Goal: Task Accomplishment & Management: Complete application form

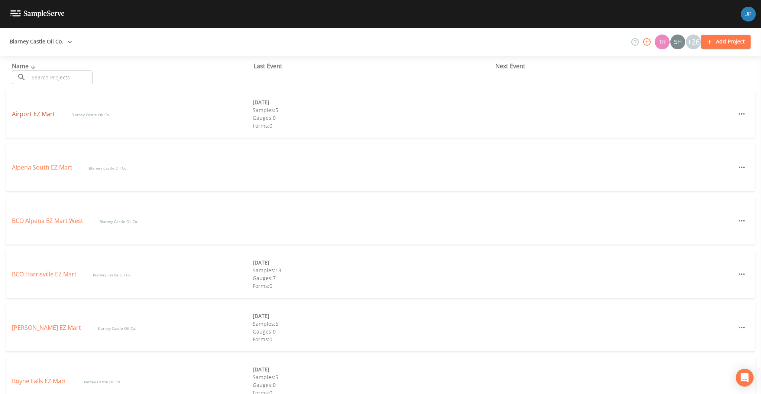
click at [45, 115] on link "Airport EZ Mart" at bounding box center [34, 114] width 45 height 8
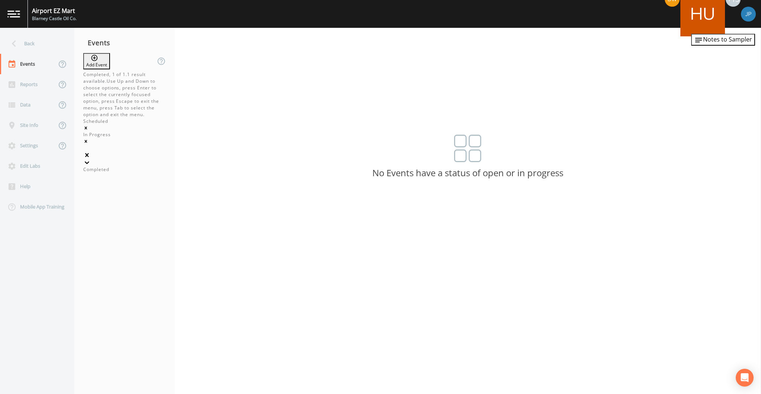
click at [91, 159] on icon at bounding box center [86, 162] width 7 height 7
click at [136, 166] on div "Completed" at bounding box center [124, 169] width 82 height 7
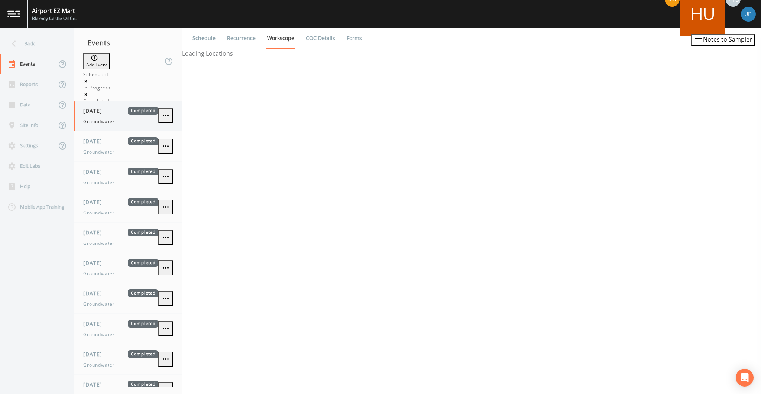
click at [124, 120] on div "11/19/2019 Completed Groundwater" at bounding box center [128, 116] width 108 height 30
select select "4f082be6-97a7-4f70-a81f-c26a4e896ad7"
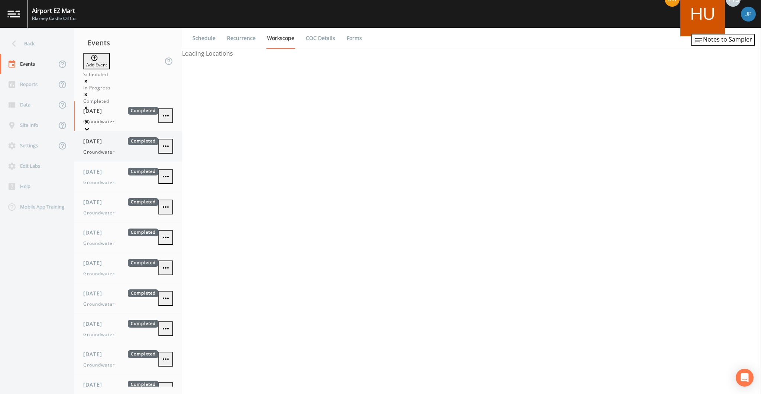
select select "4f082be6-97a7-4f70-a81f-c26a4e896ad7"
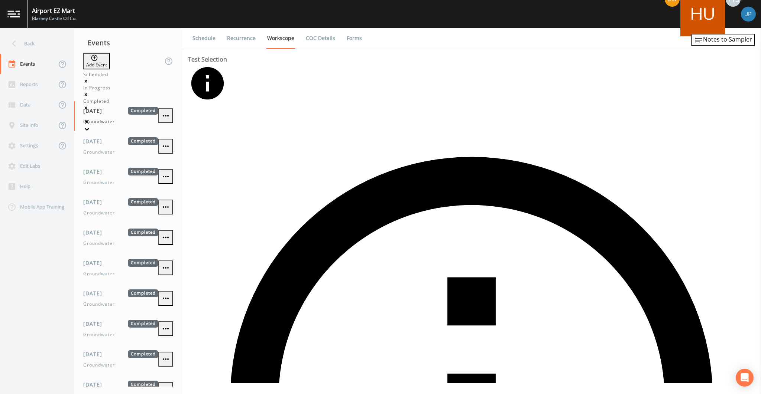
click at [703, 38] on icon "button" at bounding box center [698, 40] width 9 height 9
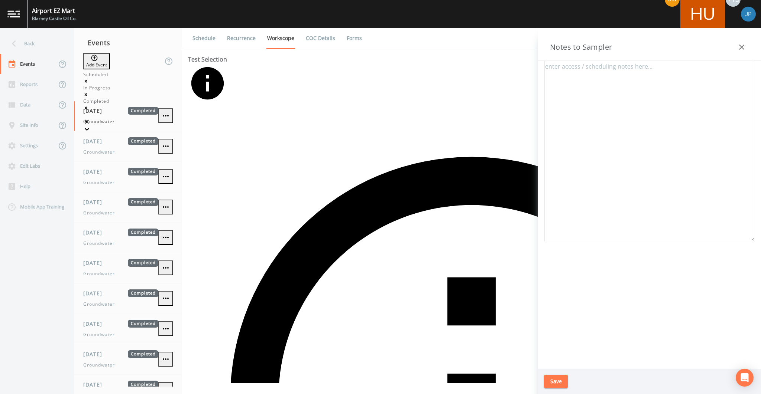
click at [742, 47] on icon "button" at bounding box center [741, 47] width 9 height 9
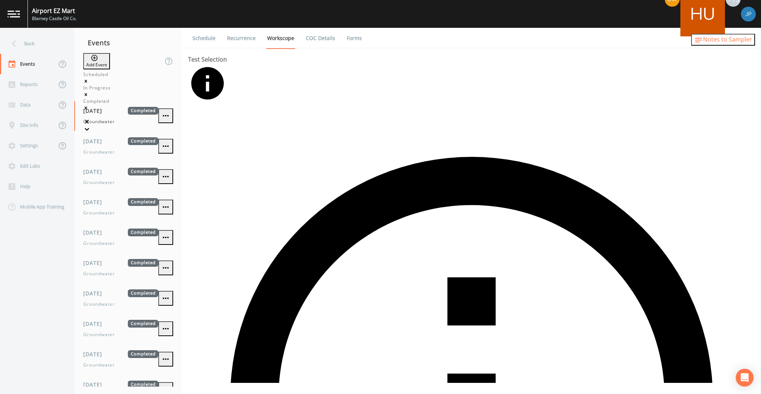
click at [725, 42] on span "Notes to Sampler" at bounding box center [727, 39] width 49 height 8
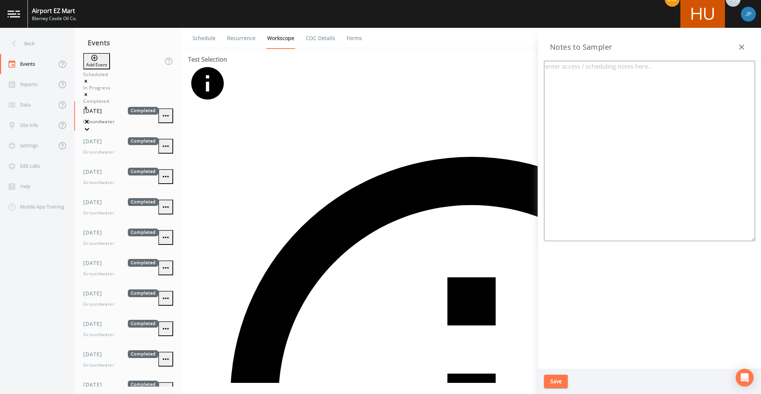
click at [596, 70] on textarea at bounding box center [649, 151] width 211 height 181
click at [740, 50] on icon "button" at bounding box center [741, 47] width 9 height 9
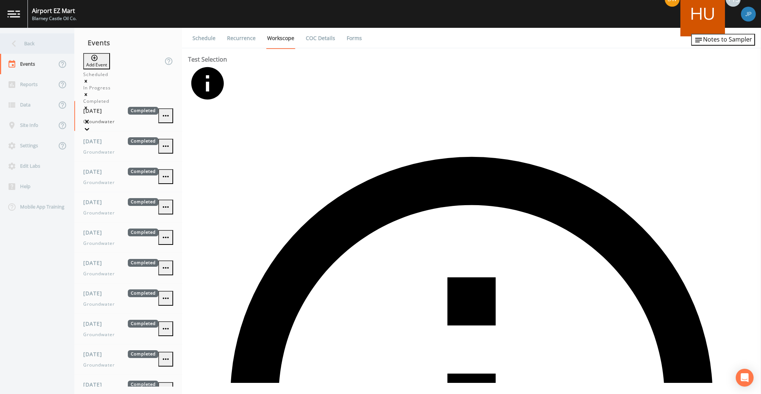
click at [53, 48] on div "Back" at bounding box center [33, 43] width 67 height 20
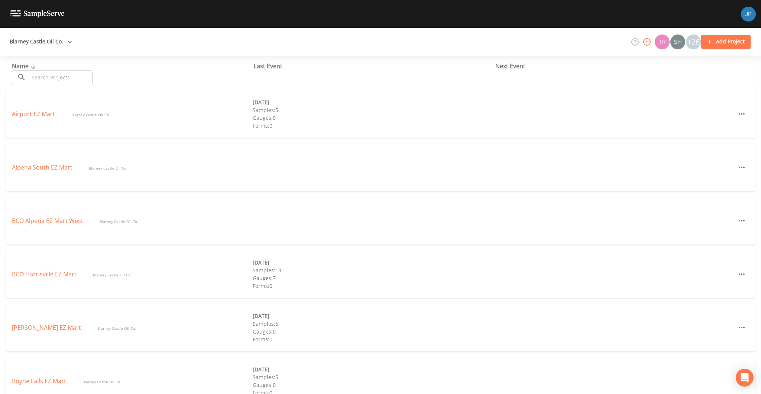
click at [51, 44] on button "Blarney Castle Oil Co." at bounding box center [41, 42] width 68 height 14
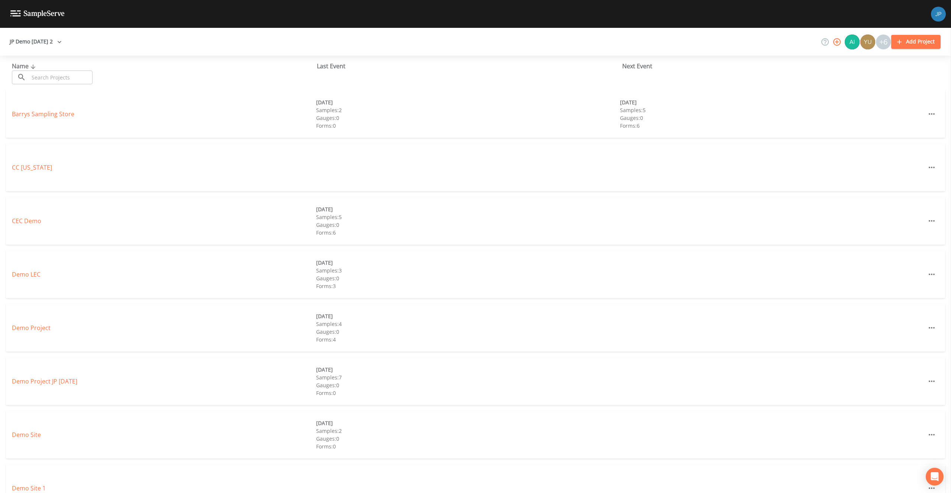
click at [60, 82] on input "text" at bounding box center [61, 78] width 64 height 14
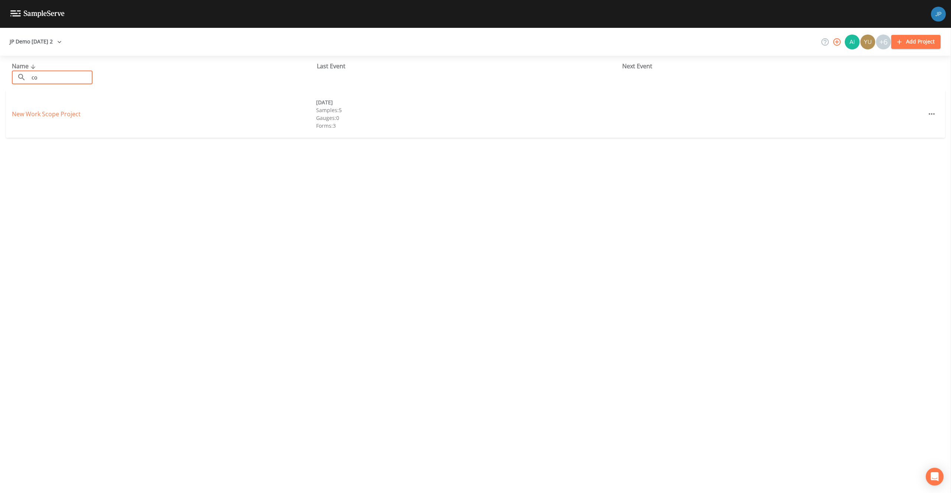
type input "c"
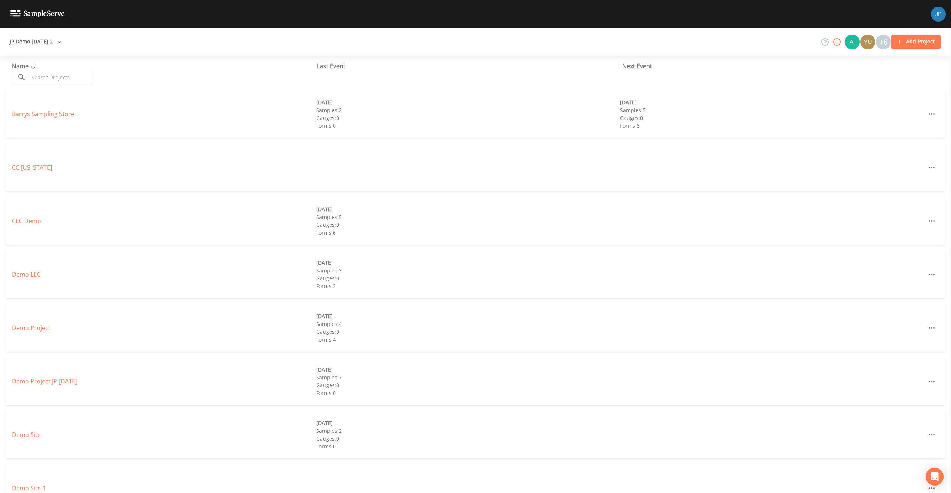
click at [49, 109] on div "Barrys Sampling Store 08/06/2025 Samples: 2 Gauges: 0 Forms: 0 08/13/2025 Sampl…" at bounding box center [475, 114] width 939 height 48
click at [49, 112] on link "Barrys Sampling Store" at bounding box center [43, 114] width 62 height 8
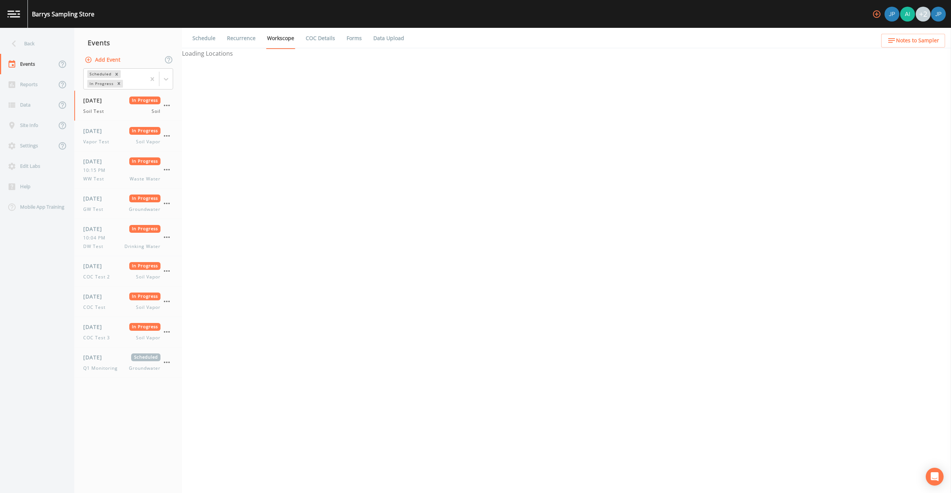
select select "81f74fd7-e6e8-40d9-9112-20912b776671"
select select "bd59903d-d878-48f2-a48b-25dbed2cbb1f"
select select "81f74fd7-e6e8-40d9-9112-20912b776671"
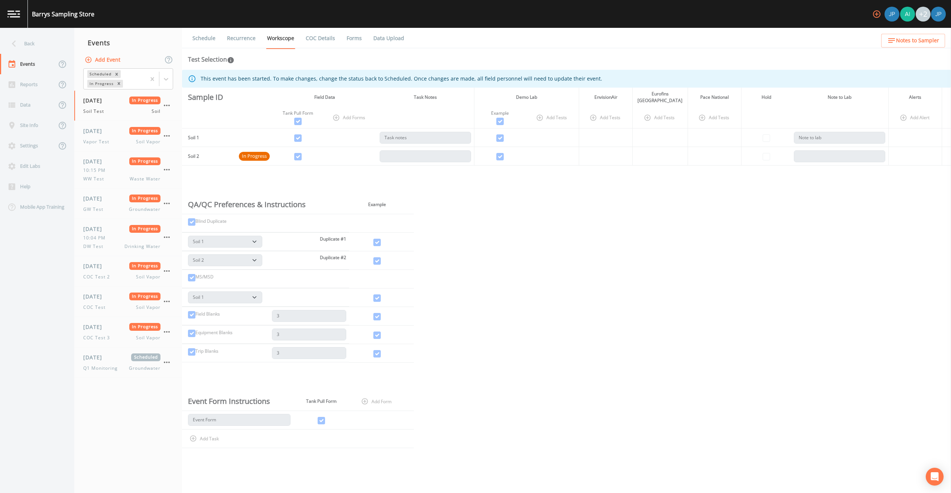
click at [317, 38] on link "COC Details" at bounding box center [321, 38] width 32 height 21
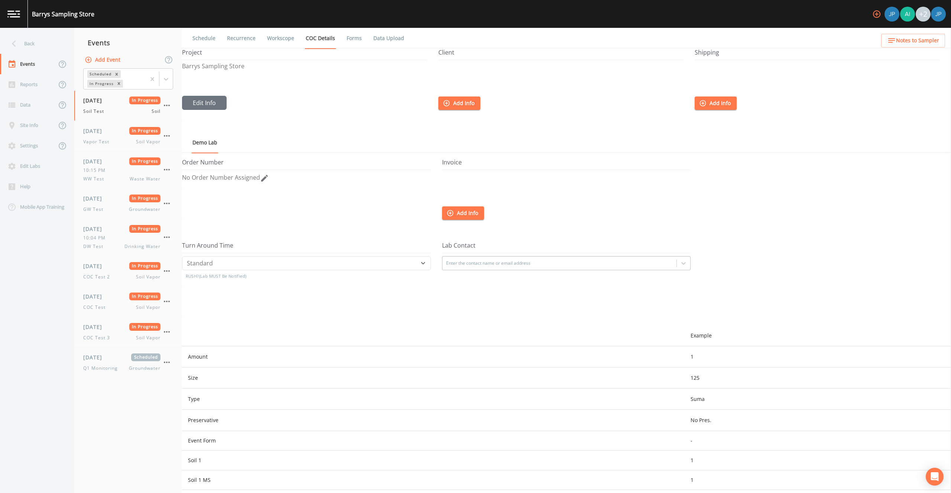
click at [692, 189] on div "Invoice Add Info" at bounding box center [572, 200] width 260 height 83
click at [34, 46] on div "Back" at bounding box center [33, 43] width 67 height 20
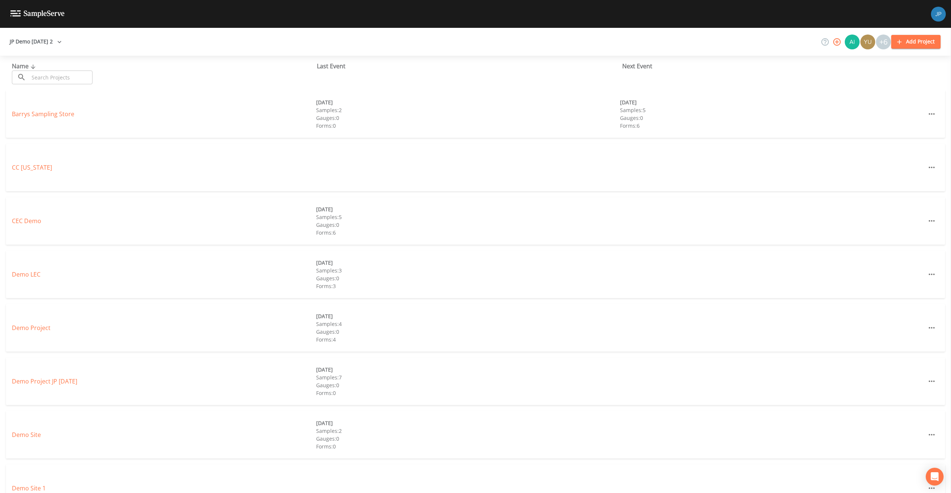
click at [38, 43] on button "JP Demo [DATE] 2" at bounding box center [36, 42] width 58 height 14
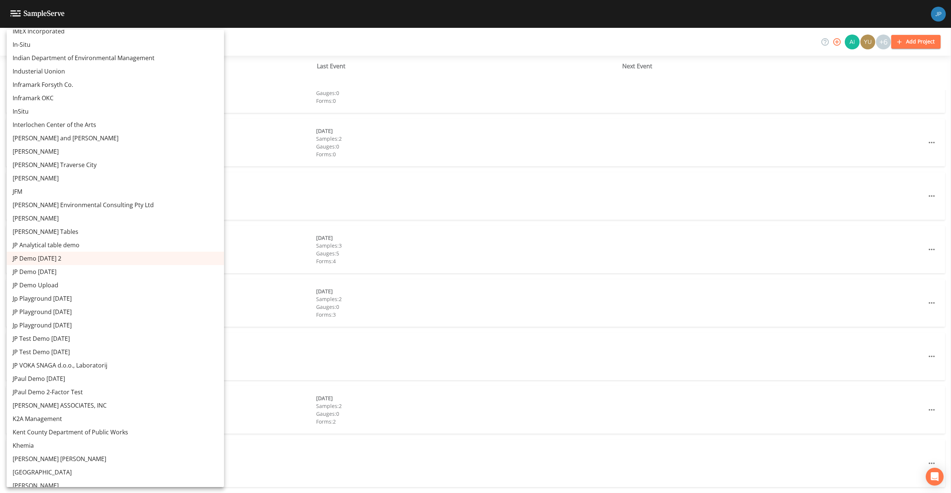
scroll to position [1840, 0]
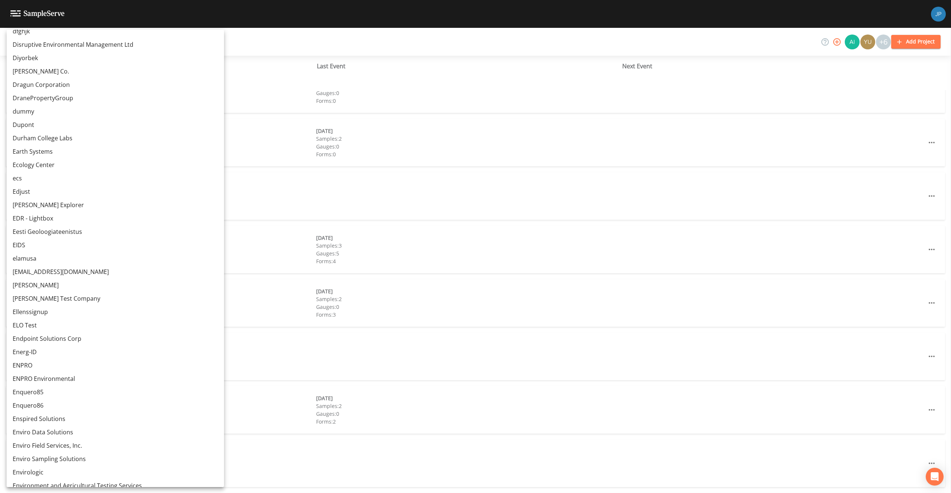
click at [68, 257] on link "elamusa" at bounding box center [115, 258] width 217 height 13
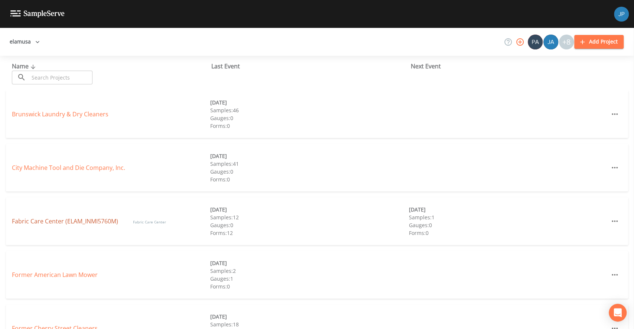
click at [41, 223] on link "Fabric Care Center (ELAM_INMI5760M)" at bounding box center [65, 221] width 106 height 8
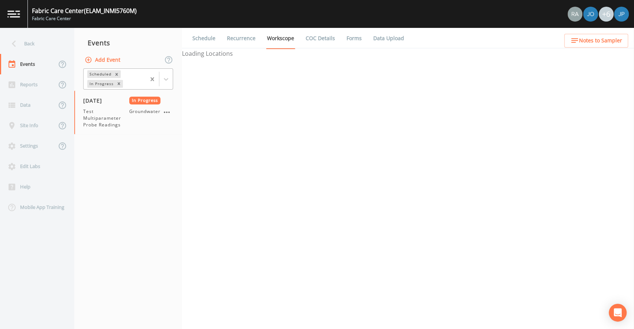
select select "4f082be6-97a7-4f70-a81f-c26a4e896ad7"
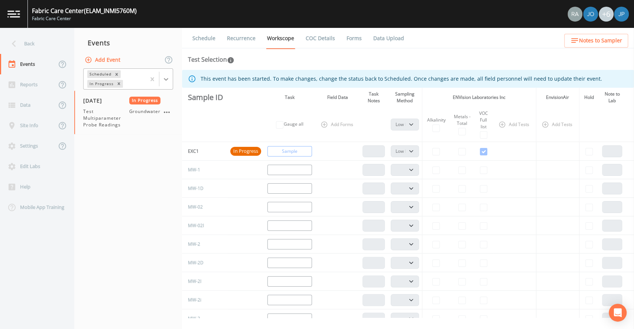
click at [169, 77] on icon at bounding box center [165, 78] width 7 height 7
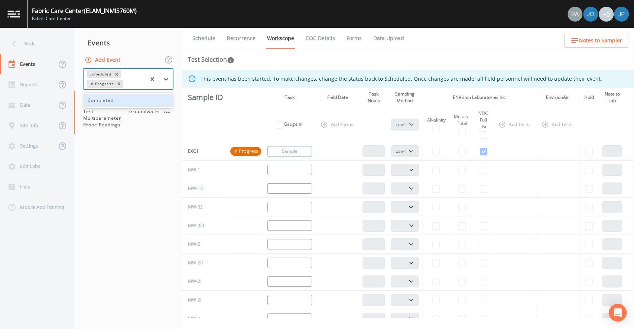
click at [138, 105] on div "Completed" at bounding box center [128, 100] width 90 height 13
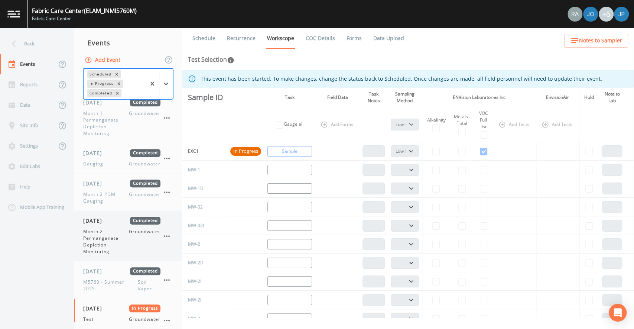
scroll to position [302, 0]
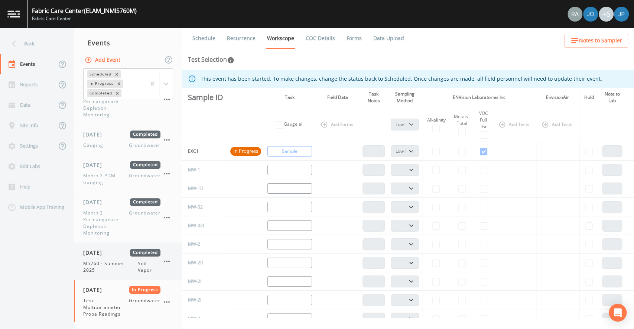
click at [119, 267] on span "M5760 - Summer 2025" at bounding box center [110, 266] width 55 height 13
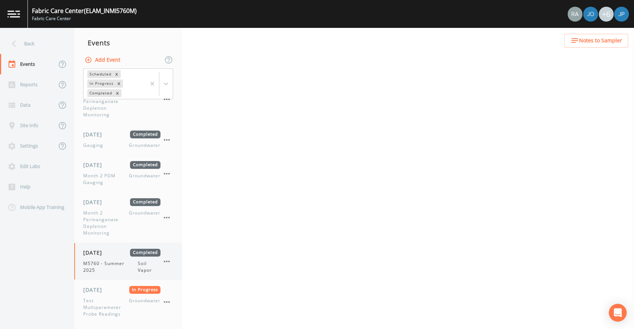
select select "c5bfc0a2-8365-4ab6-a941-dacac289f9c5"
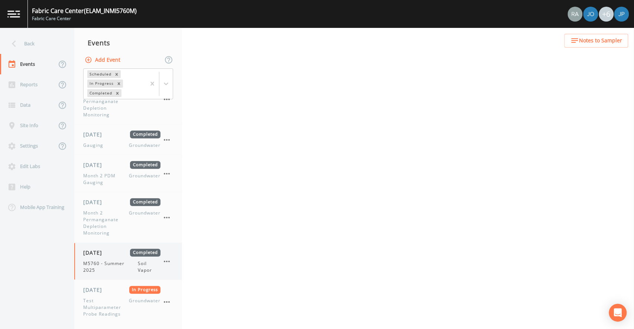
select select "c5bfc0a2-8365-4ab6-a941-dacac289f9c5"
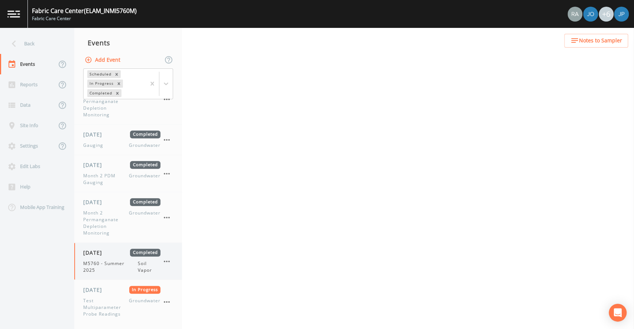
select select "c5bfc0a2-8365-4ab6-a941-dacac289f9c5"
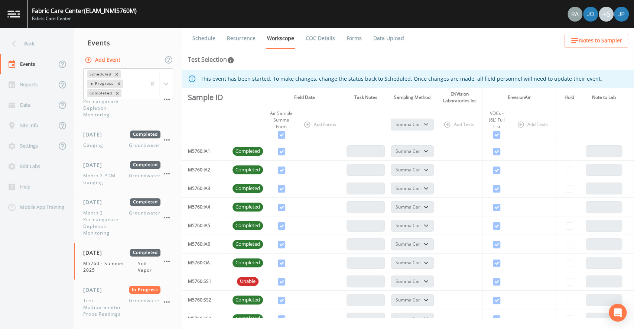
click at [358, 38] on link "Forms" at bounding box center [353, 38] width 17 height 21
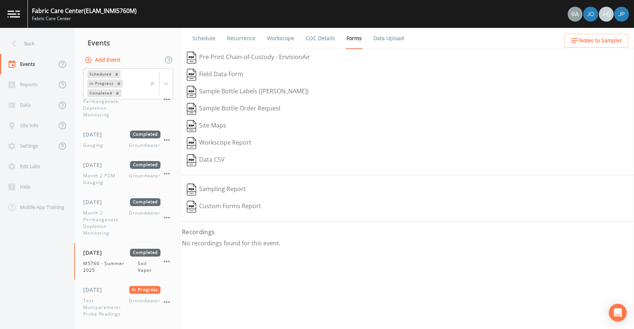
click at [218, 158] on button "Data CSV" at bounding box center [206, 160] width 48 height 17
click at [243, 221] on div "Schedule Recurrence Workscope COC Details Forms Data Upload   Pre-Print Chain-o…" at bounding box center [408, 178] width 452 height 301
click at [287, 57] on button "Pre-Print Chain-of-Custody - EnvisionAir" at bounding box center [248, 57] width 133 height 17
click at [250, 59] on button "Pre-Print Chain-of-Custody - EnvisionAir" at bounding box center [248, 57] width 133 height 17
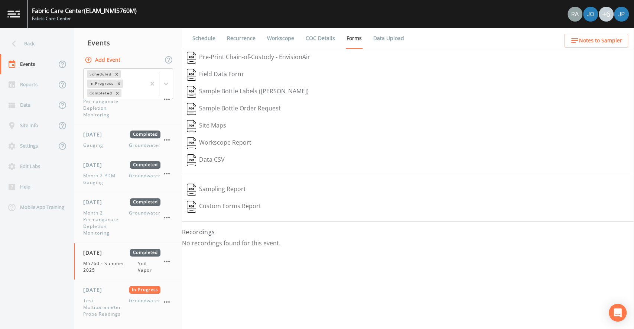
click at [259, 218] on div "Schedule Recurrence Workscope COC Details Forms Data Upload   Pre-Print Chain-o…" at bounding box center [408, 178] width 452 height 301
click at [275, 219] on div "Schedule Recurrence Workscope COC Details Forms Data Upload   Pre-Print Chain-o…" at bounding box center [408, 178] width 452 height 301
click at [274, 221] on hr at bounding box center [408, 221] width 452 height 0
click at [275, 221] on hr at bounding box center [408, 221] width 452 height 0
click at [312, 74] on div "Field Data Form" at bounding box center [408, 74] width 452 height 17
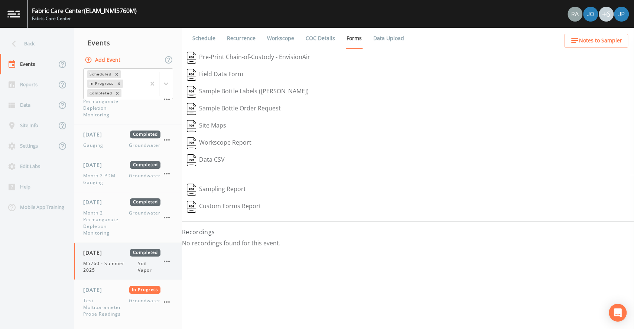
click at [122, 262] on span "M5760 - Summer 2025" at bounding box center [110, 266] width 55 height 13
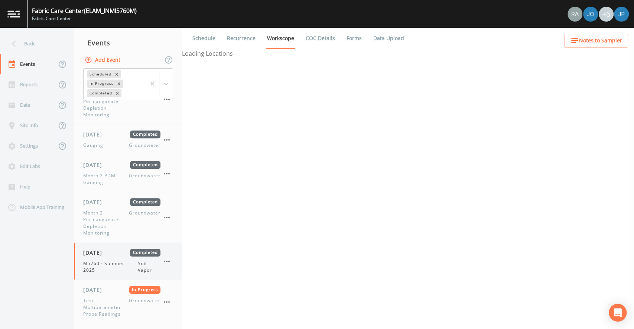
select select "c5bfc0a2-8365-4ab6-a941-dacac289f9c5"
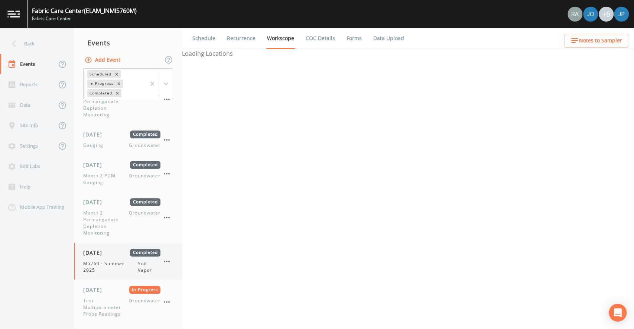
select select "c5bfc0a2-8365-4ab6-a941-dacac289f9c5"
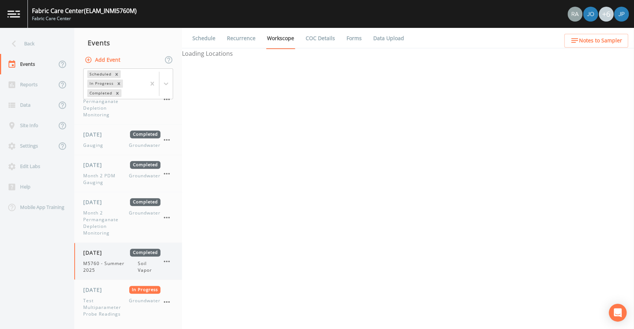
select select "c5bfc0a2-8365-4ab6-a941-dacac289f9c5"
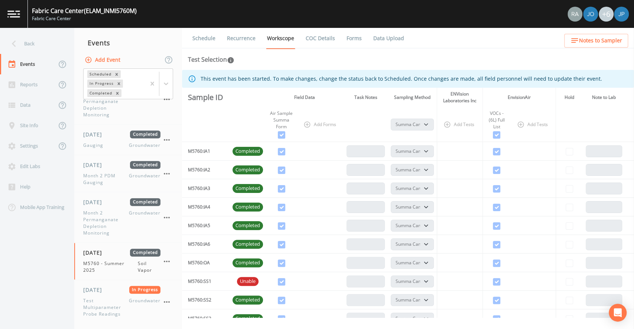
click at [351, 38] on link "Forms" at bounding box center [353, 38] width 17 height 21
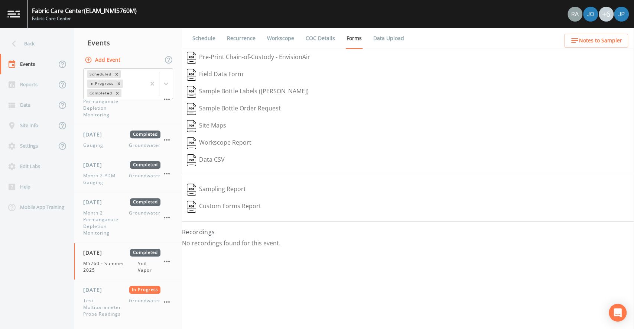
click at [287, 57] on button "Pre-Print Chain-of-Custody - EnvisionAir" at bounding box center [248, 57] width 133 height 17
click at [319, 175] on hr at bounding box center [408, 175] width 452 height 0
click at [224, 192] on button "Sampling Report" at bounding box center [216, 189] width 69 height 17
click at [105, 252] on span "[DATE]" at bounding box center [95, 252] width 24 height 8
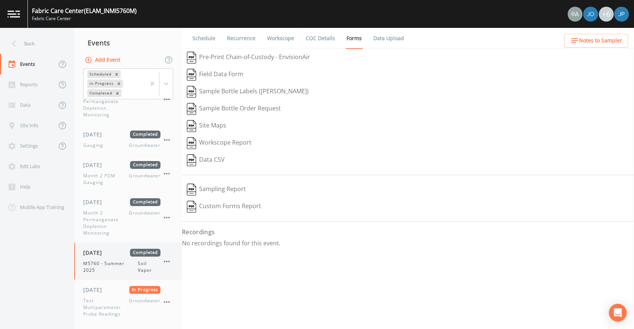
select select "c5bfc0a2-8365-4ab6-a941-dacac289f9c5"
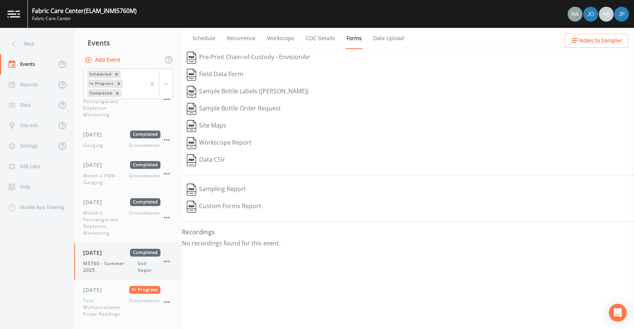
select select "c5bfc0a2-8365-4ab6-a941-dacac289f9c5"
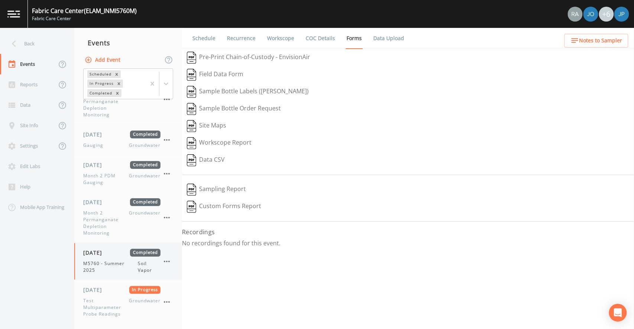
select select "c5bfc0a2-8365-4ab6-a941-dacac289f9c5"
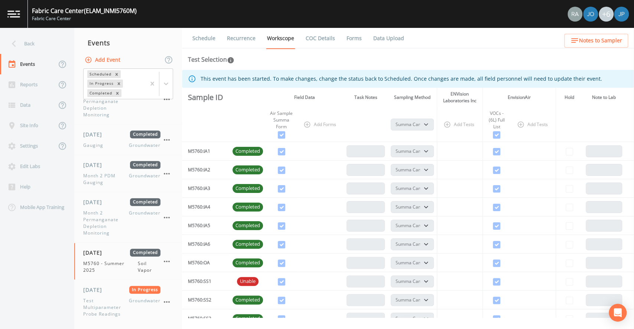
click at [359, 37] on link "Forms" at bounding box center [353, 38] width 17 height 21
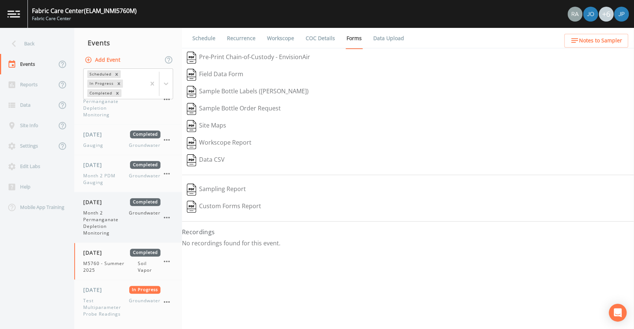
click at [115, 232] on span "Month 2 Permanganate Depletion Monitoring" at bounding box center [106, 222] width 46 height 27
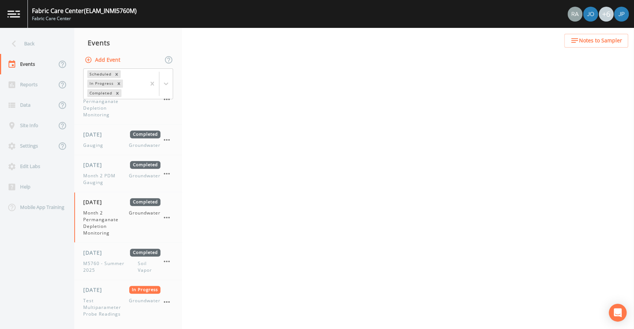
select select "4f082be6-97a7-4f70-a81f-c26a4e896ad7"
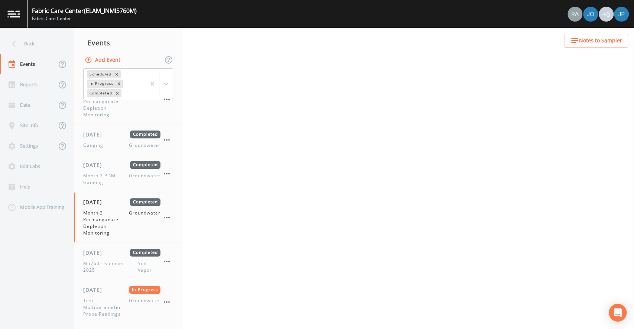
select select "4f082be6-97a7-4f70-a81f-c26a4e896ad7"
select select "0609984c-bae0-4cba-86ad-757e8d1be609"
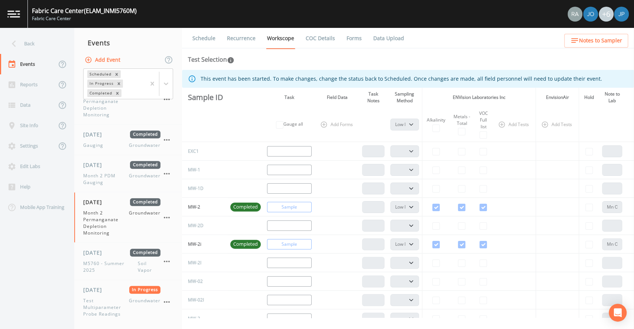
click at [358, 43] on link "Forms" at bounding box center [353, 38] width 17 height 21
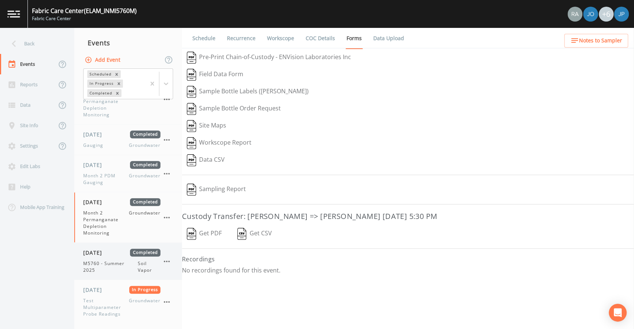
click at [105, 257] on div "[DATE] Completed M5760 - Summer 2025 Soil Vapor" at bounding box center [121, 260] width 77 height 25
select select "c5bfc0a2-8365-4ab6-a941-dacac289f9c5"
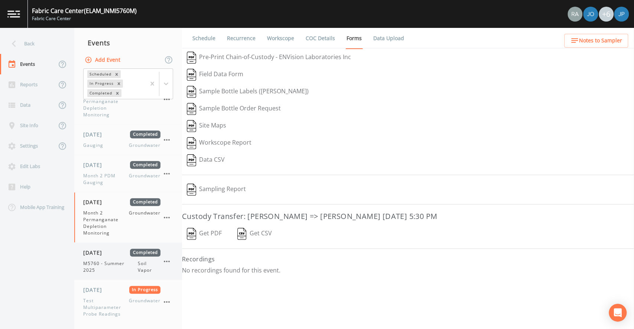
select select "c5bfc0a2-8365-4ab6-a941-dacac289f9c5"
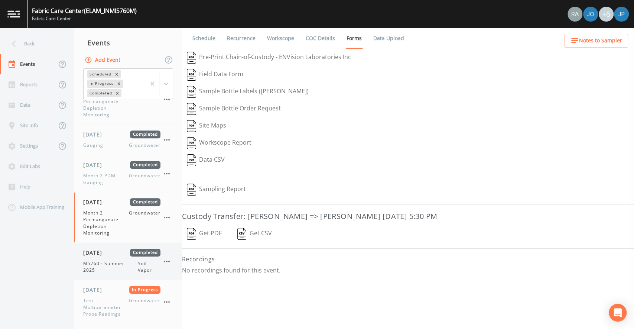
select select "c5bfc0a2-8365-4ab6-a941-dacac289f9c5"
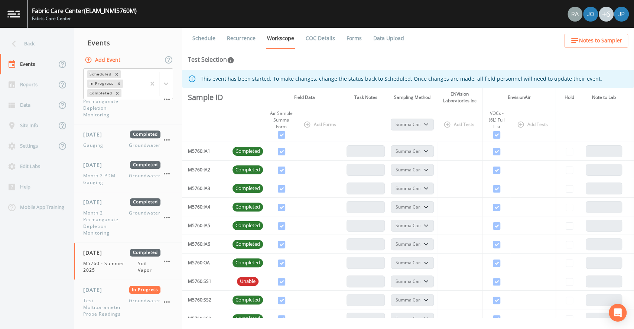
click at [352, 39] on link "Forms" at bounding box center [353, 38] width 17 height 21
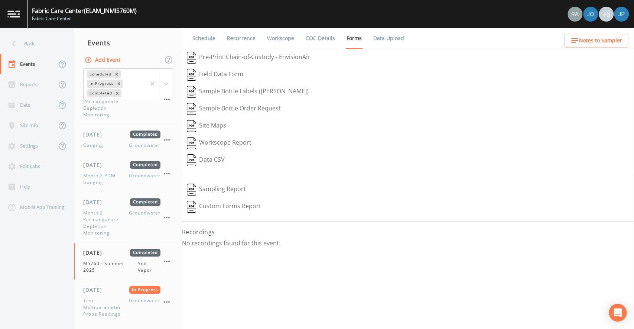
click at [227, 186] on button "Sampling Report" at bounding box center [216, 189] width 69 height 17
click at [116, 169] on div "[DATE] Completed Month 2 PDM Gauging Groundwater" at bounding box center [121, 173] width 77 height 25
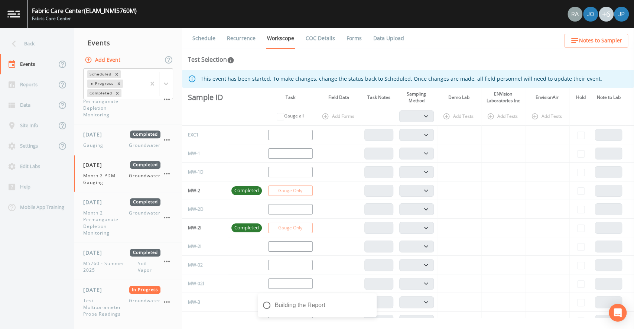
click at [353, 40] on link "Forms" at bounding box center [353, 38] width 17 height 21
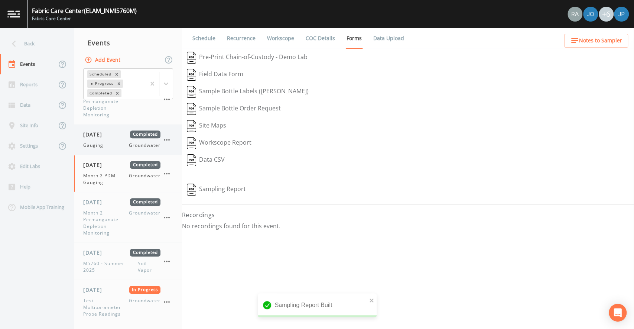
click at [119, 144] on div "Gauging Groundwater" at bounding box center [121, 145] width 77 height 7
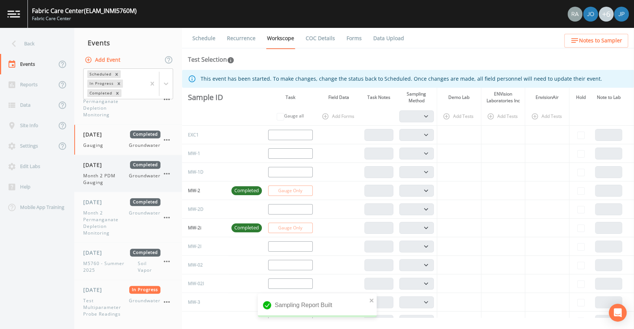
scroll to position [292, 0]
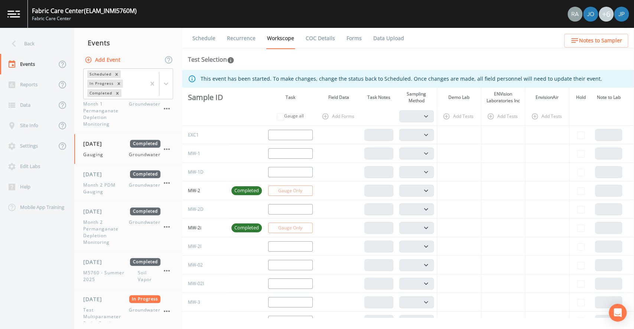
click at [348, 37] on link "Forms" at bounding box center [353, 38] width 17 height 21
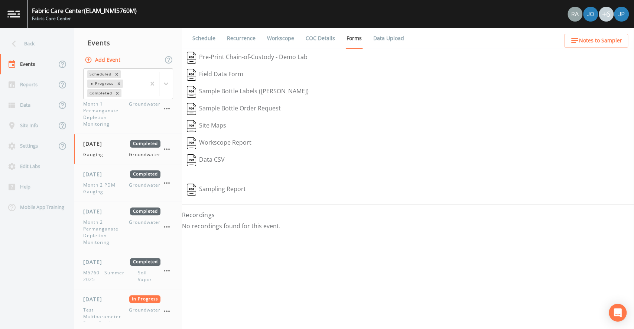
scroll to position [160, 0]
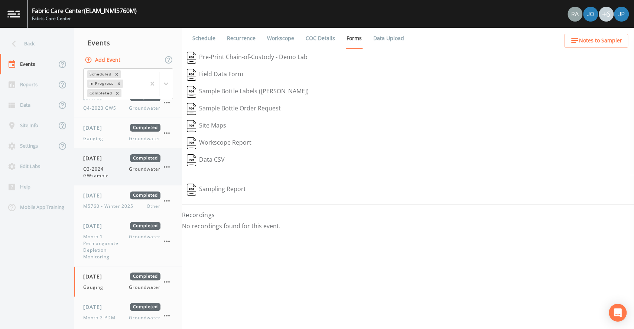
click at [113, 174] on span "Q3-2024 GWsample" at bounding box center [106, 172] width 46 height 13
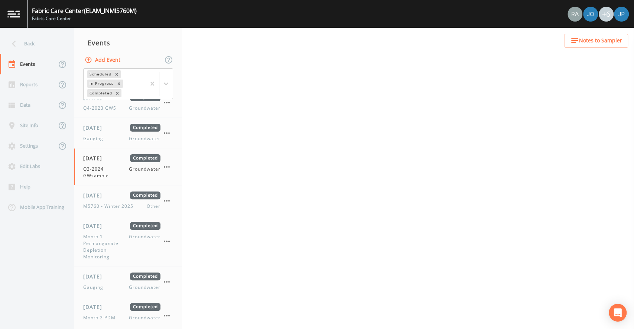
select select "4f082be6-97a7-4f70-a81f-c26a4e896ad7"
select select "0609984c-bae0-4cba-86ad-757e8d1be609"
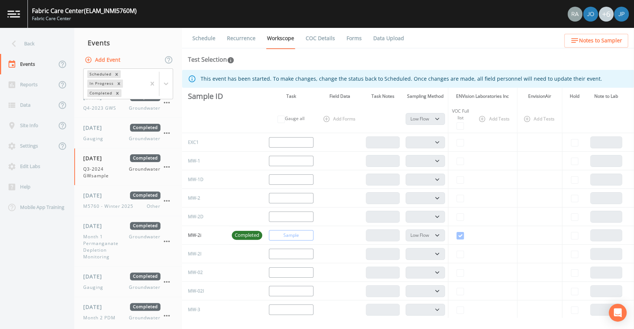
click at [353, 39] on link "Forms" at bounding box center [353, 38] width 17 height 21
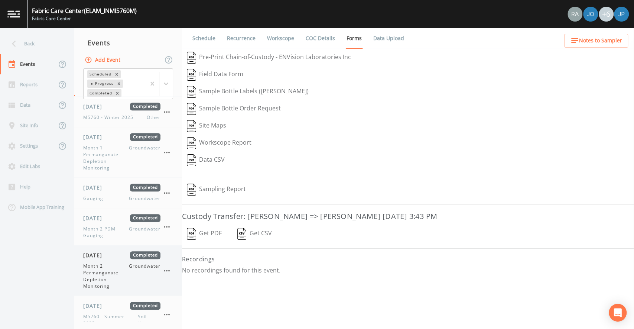
scroll to position [302, 0]
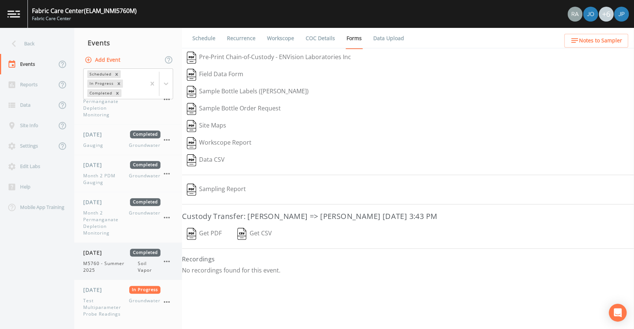
click at [116, 260] on span "M5760 - Summer 2025" at bounding box center [110, 266] width 55 height 13
select select "c5bfc0a2-8365-4ab6-a941-dacac289f9c5"
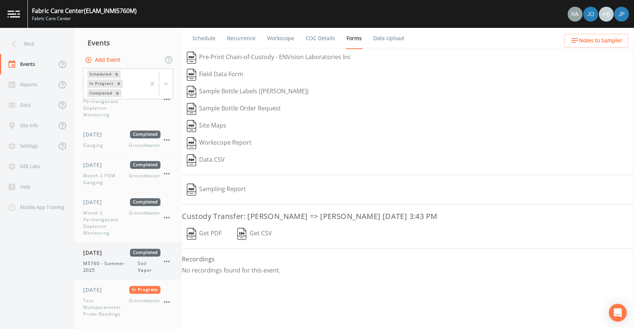
select select "c5bfc0a2-8365-4ab6-a941-dacac289f9c5"
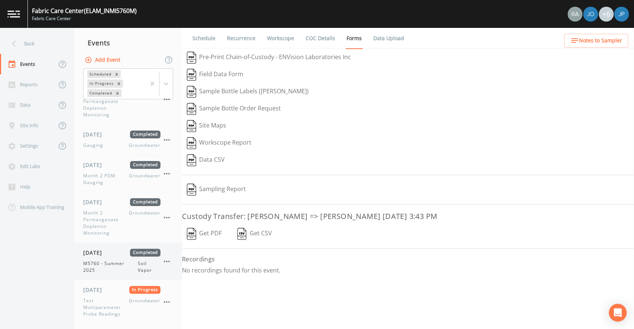
select select "c5bfc0a2-8365-4ab6-a941-dacac289f9c5"
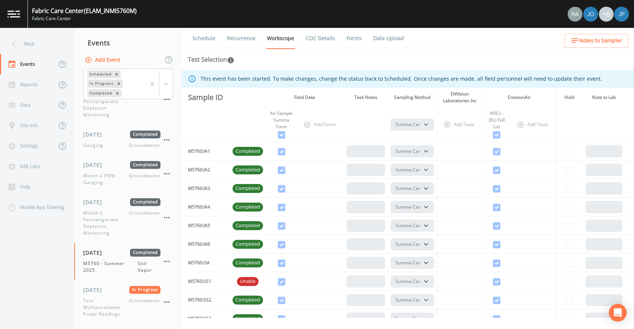
click at [355, 36] on link "Forms" at bounding box center [353, 38] width 17 height 21
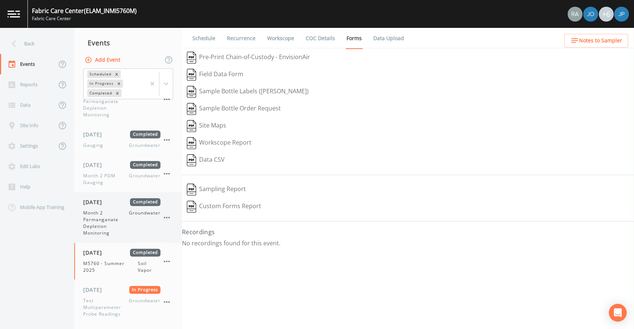
click at [129, 219] on span "Groundwater" at bounding box center [145, 222] width 32 height 27
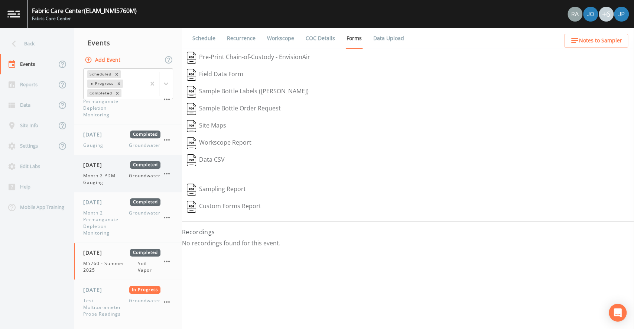
select select "4f082be6-97a7-4f70-a81f-c26a4e896ad7"
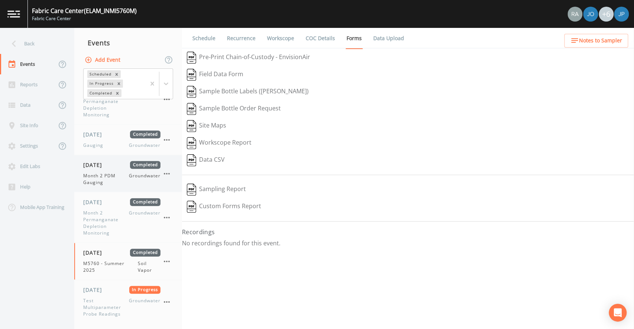
select select "4f082be6-97a7-4f70-a81f-c26a4e896ad7"
select select "0609984c-bae0-4cba-86ad-757e8d1be609"
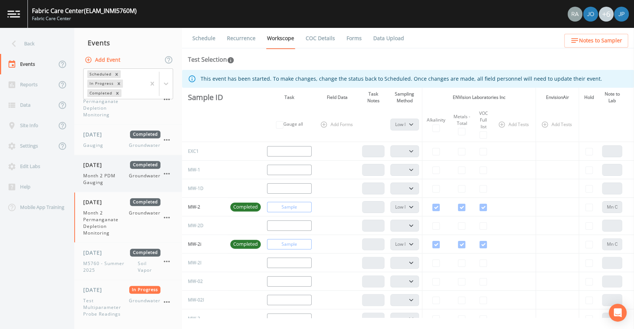
click at [120, 179] on span "Month 2 PDM Gauging" at bounding box center [106, 178] width 46 height 13
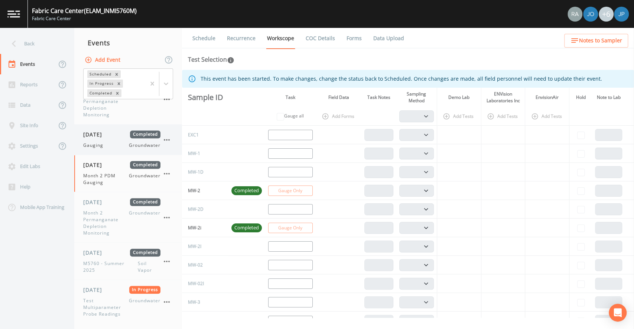
click at [115, 143] on div "Gauging Groundwater" at bounding box center [121, 145] width 77 height 7
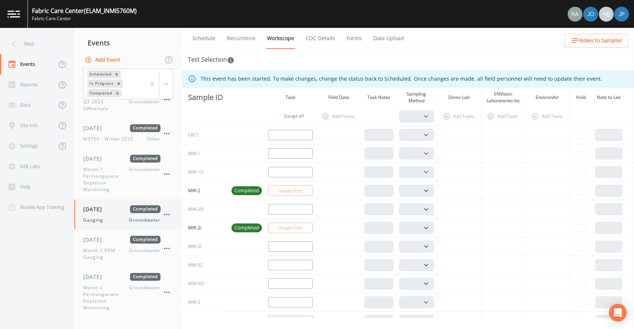
scroll to position [221, 0]
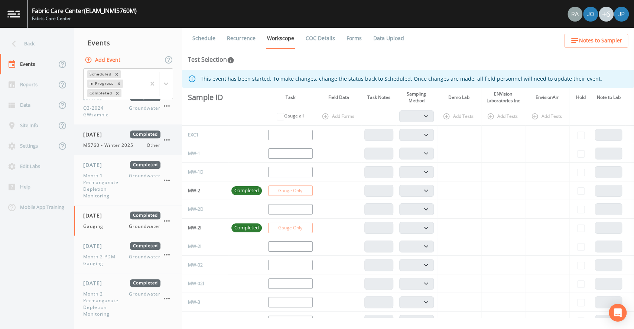
click at [113, 145] on span "M5760 - Winter 2025" at bounding box center [110, 145] width 55 height 7
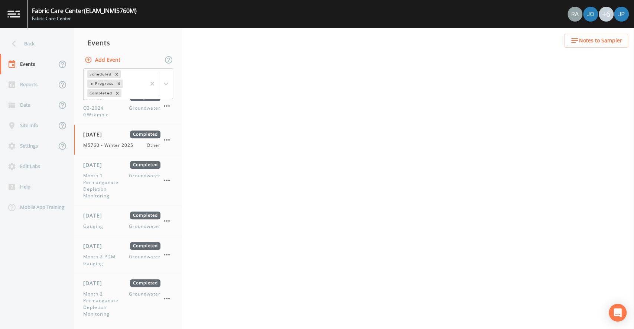
select select "bb5b4c50-0f74-41fa-9f88-98826c96df00"
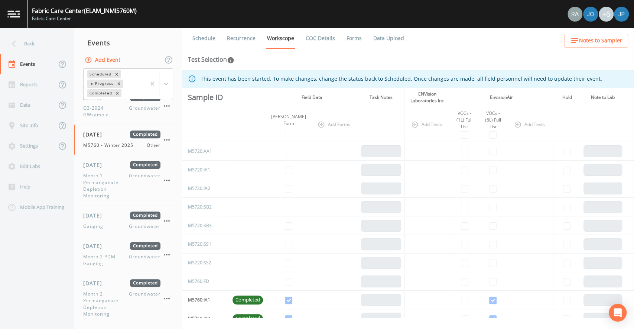
click at [355, 40] on link "Forms" at bounding box center [353, 38] width 17 height 21
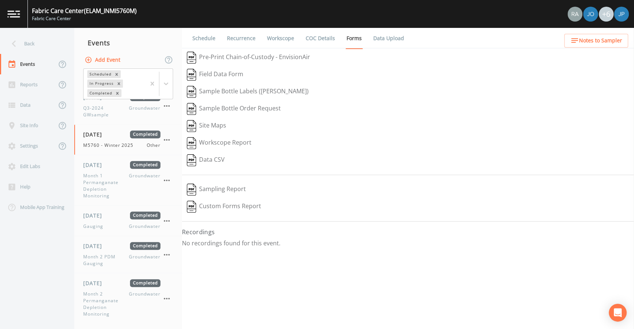
click at [236, 189] on button "Sampling Report" at bounding box center [216, 189] width 69 height 17
click at [122, 182] on span "Month 1 Permanganate Depletion Monitoring" at bounding box center [106, 185] width 46 height 27
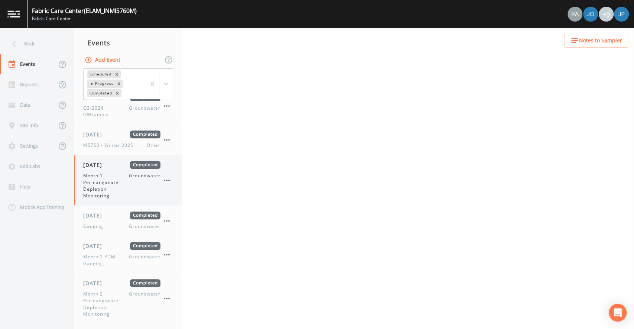
select select "4f082be6-97a7-4f70-a81f-c26a4e896ad7"
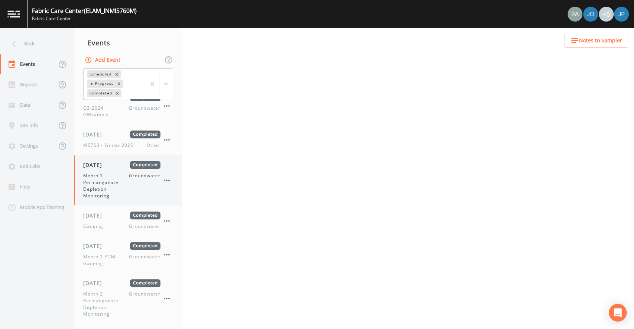
select select "4f082be6-97a7-4f70-a81f-c26a4e896ad7"
select select "0609984c-bae0-4cba-86ad-757e8d1be609"
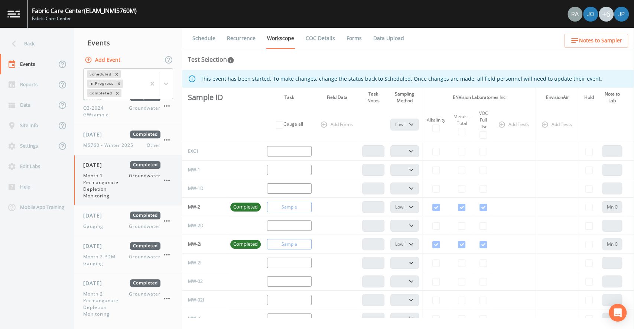
scroll to position [299, 0]
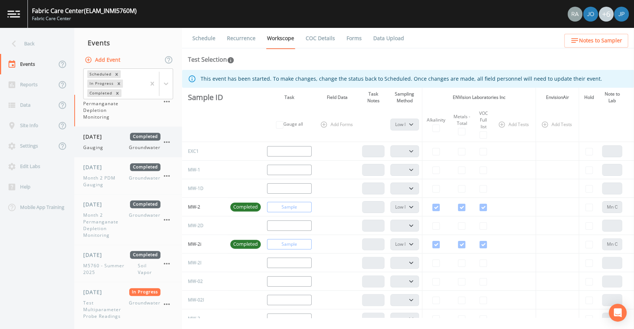
click at [114, 146] on div "Gauging Groundwater" at bounding box center [121, 147] width 77 height 7
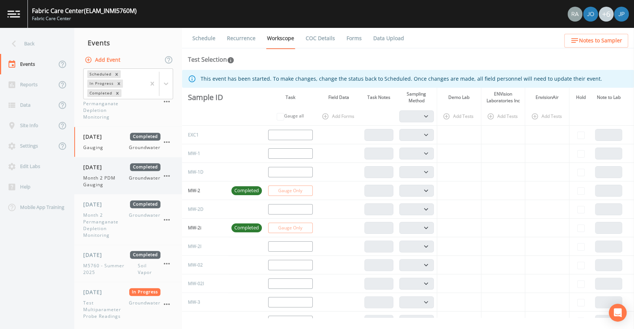
click at [107, 167] on span "[DATE]" at bounding box center [95, 167] width 24 height 8
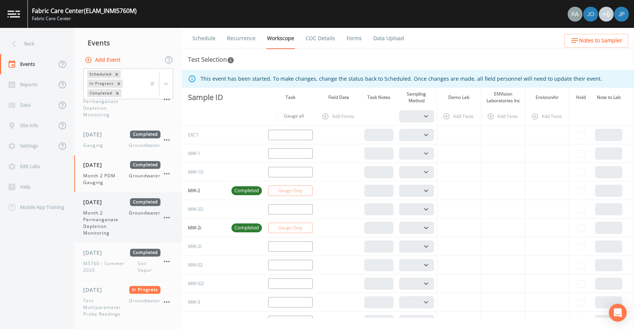
click at [124, 201] on div "[DATE] Completed" at bounding box center [121, 202] width 77 height 8
select select "4f082be6-97a7-4f70-a81f-c26a4e896ad7"
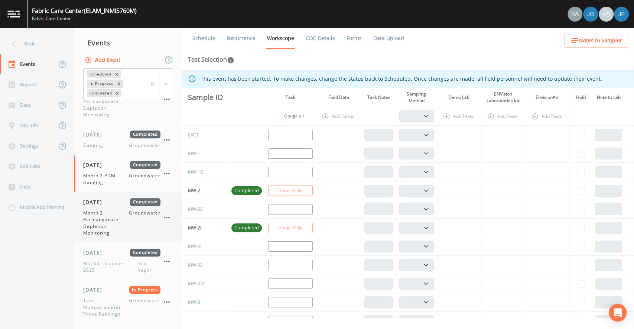
select select "4f082be6-97a7-4f70-a81f-c26a4e896ad7"
select select "0609984c-bae0-4cba-86ad-757e8d1be609"
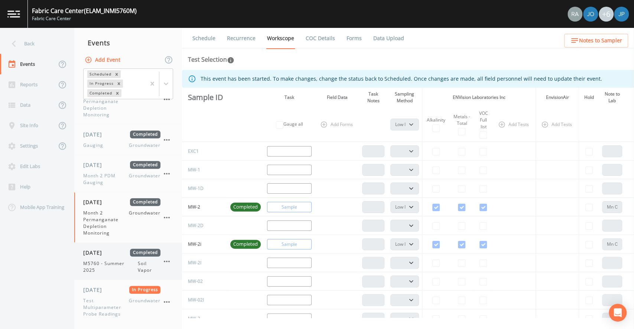
click at [123, 257] on div "[DATE] Completed M5760 - Summer 2025 Soil Vapor" at bounding box center [121, 260] width 77 height 25
select select "c5bfc0a2-8365-4ab6-a941-dacac289f9c5"
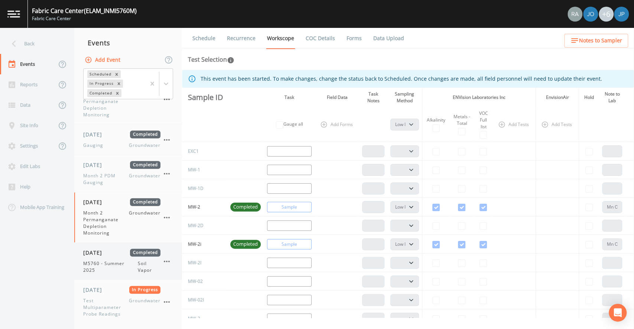
select select "c5bfc0a2-8365-4ab6-a941-dacac289f9c5"
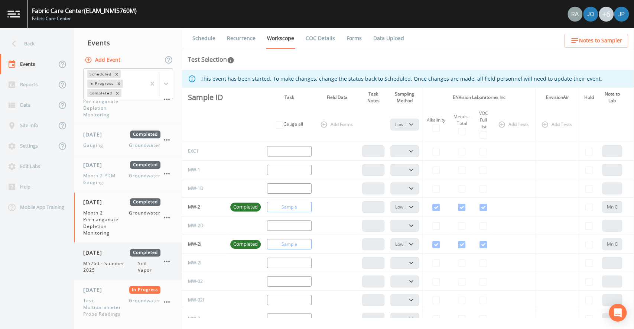
select select "c5bfc0a2-8365-4ab6-a941-dacac289f9c5"
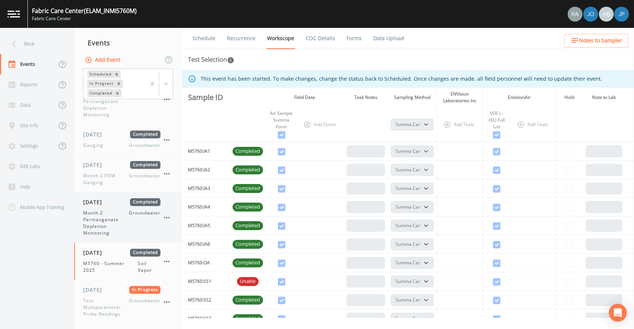
click at [124, 229] on span "Month 2 Permanganate Depletion Monitoring" at bounding box center [106, 222] width 46 height 27
select select "4f082be6-97a7-4f70-a81f-c26a4e896ad7"
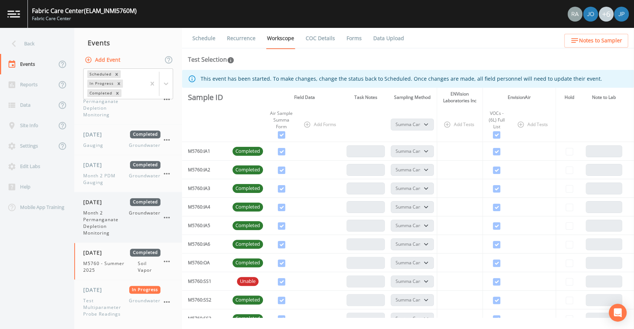
select select "4f082be6-97a7-4f70-a81f-c26a4e896ad7"
select select "0609984c-bae0-4cba-86ad-757e8d1be609"
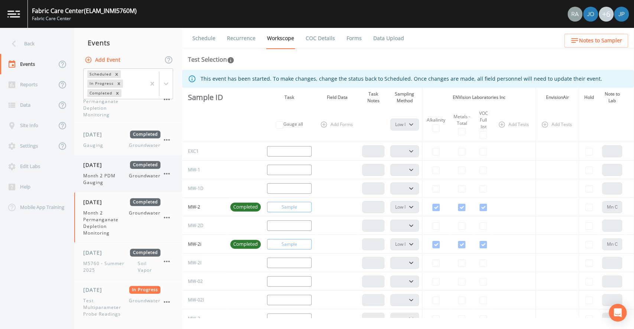
click at [127, 181] on span "Month 2 PDM Gauging" at bounding box center [106, 178] width 46 height 13
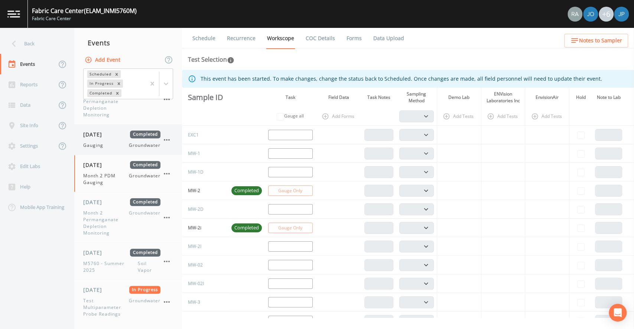
click at [125, 140] on div "[DATE] Completed Gauging Groundwater" at bounding box center [121, 139] width 77 height 18
click at [123, 179] on span "Month 2 PDM Gauging" at bounding box center [106, 178] width 46 height 13
click at [42, 48] on div "Back" at bounding box center [33, 43] width 67 height 20
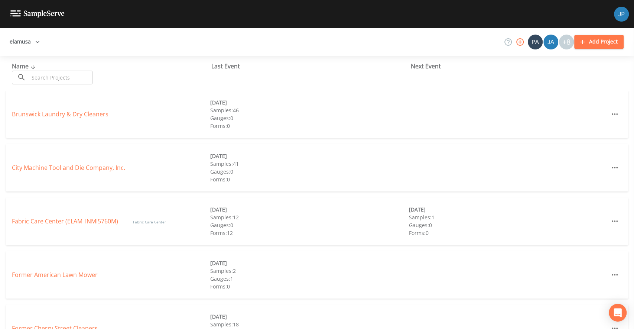
click at [83, 51] on div "elamusa +8 Add Project" at bounding box center [317, 42] width 634 height 28
click at [22, 47] on button "elamusa" at bounding box center [25, 42] width 36 height 14
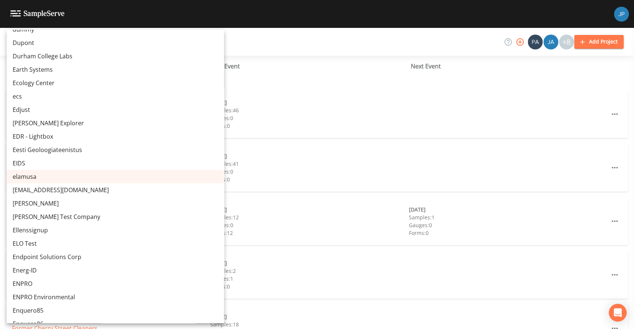
scroll to position [3340, 0]
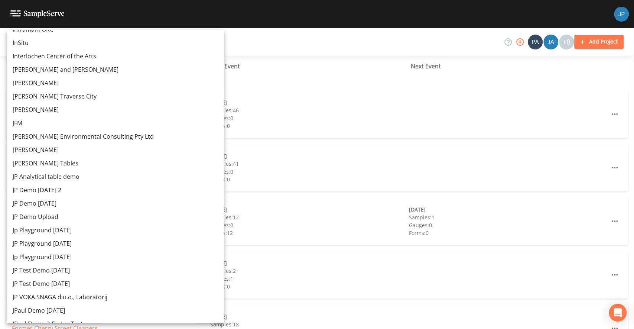
click at [36, 185] on link "JP Demo [DATE] 2" at bounding box center [115, 189] width 217 height 13
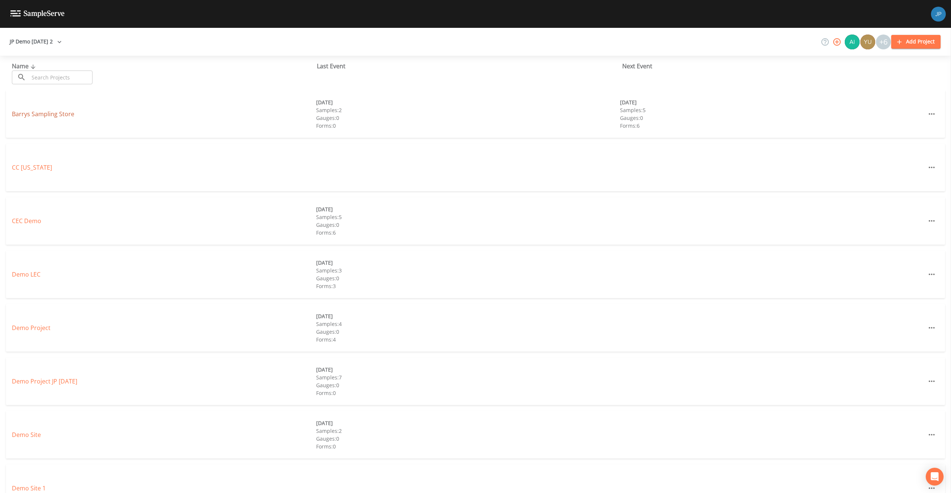
click at [64, 116] on link "Barrys Sampling Store" at bounding box center [43, 114] width 62 height 8
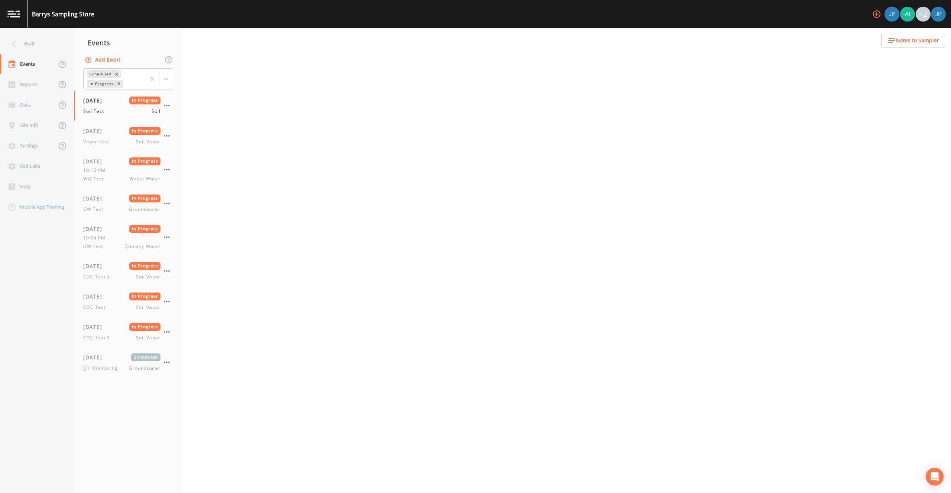
click at [108, 51] on div "Events" at bounding box center [128, 42] width 108 height 19
click at [108, 57] on button "Add Event" at bounding box center [103, 60] width 40 height 14
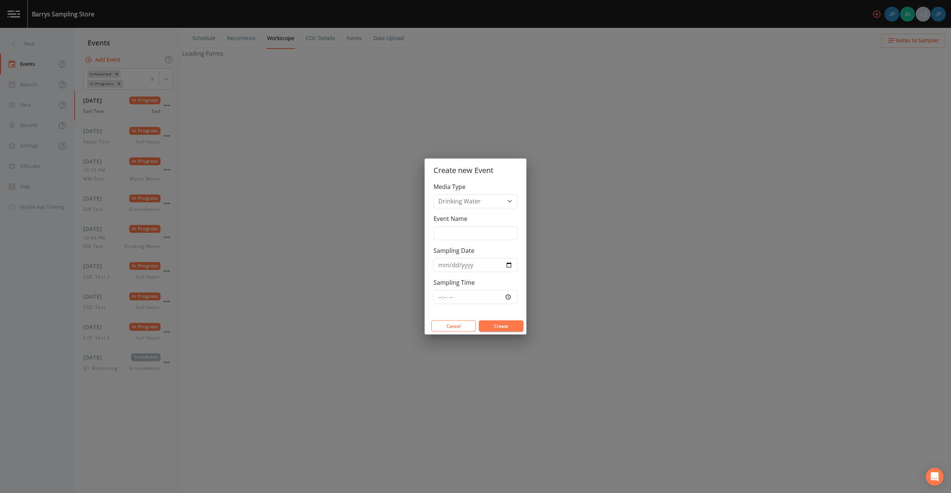
select select "81f74fd7-e6e8-40d9-9112-20912b776671"
select select "bd59903d-d878-48f2-a48b-25dbed2cbb1f"
select select "81f74fd7-e6e8-40d9-9112-20912b776671"
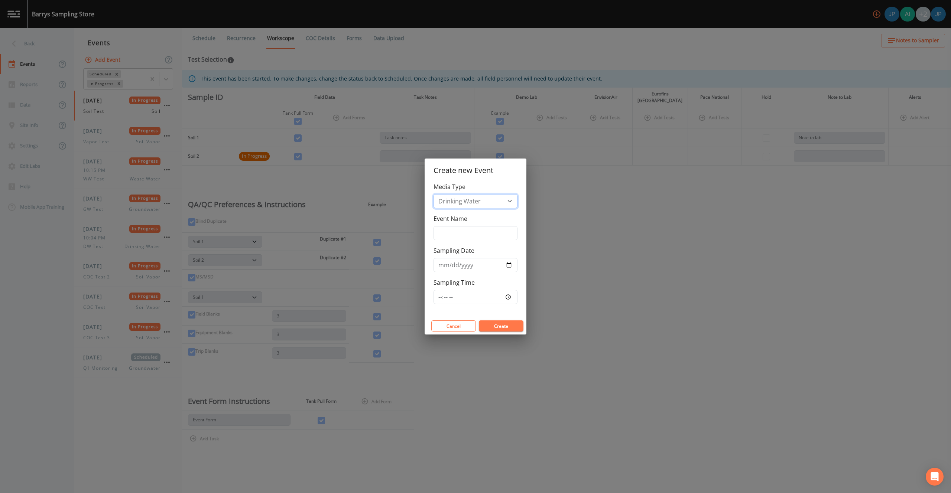
click at [469, 205] on select "Drinking Water Groundwater Soil Soil Vapor Waste Water" at bounding box center [475, 201] width 84 height 14
select select "ground_water"
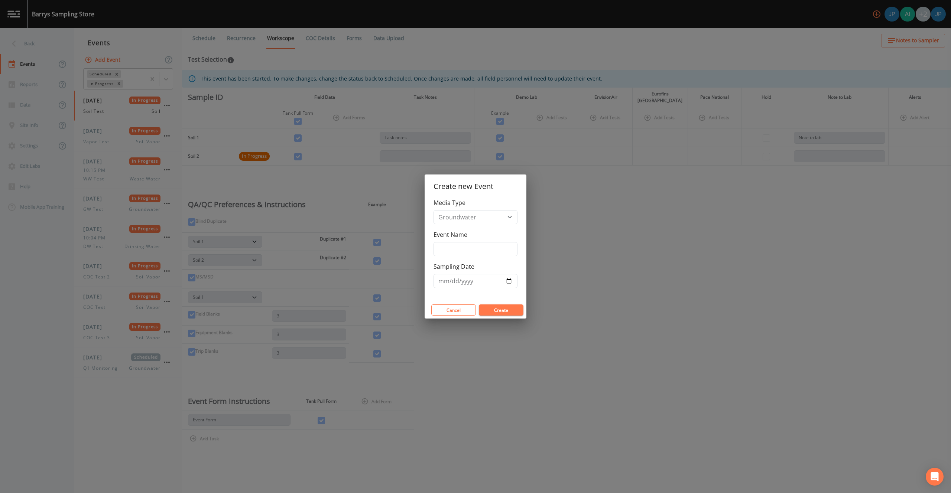
click at [463, 235] on label "Event Name" at bounding box center [450, 234] width 34 height 9
click at [463, 242] on input "Event Name" at bounding box center [475, 249] width 84 height 14
click at [464, 245] on input "Event Name" at bounding box center [475, 249] width 84 height 14
type input "IOS Screen recording test"
click at [508, 284] on input "Sampling Date" at bounding box center [475, 281] width 84 height 14
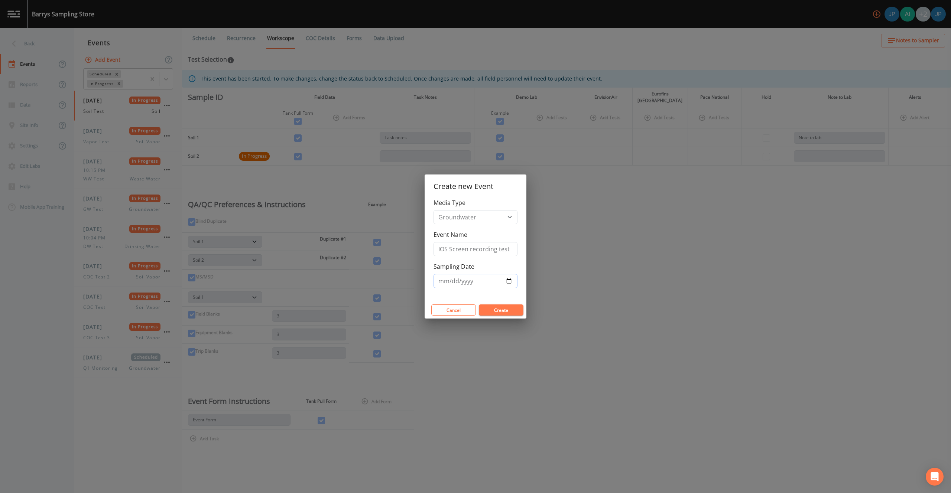
type input "2025-08-12"
click at [497, 313] on button "Create" at bounding box center [501, 310] width 45 height 11
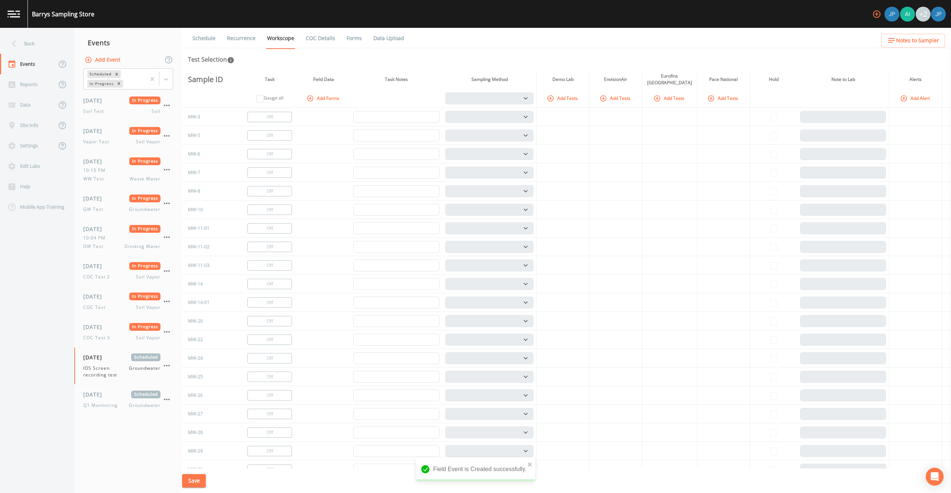
click at [555, 101] on button "Add Tests" at bounding box center [562, 98] width 35 height 12
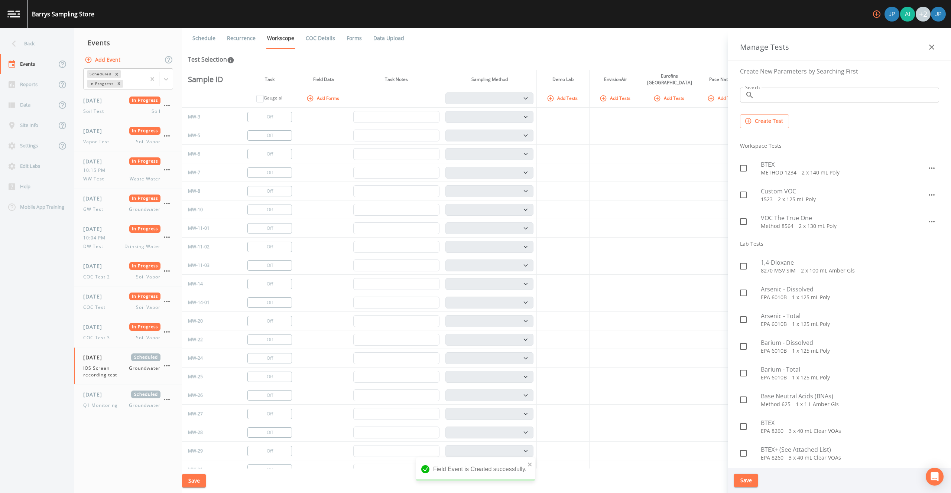
click at [744, 170] on icon at bounding box center [743, 168] width 9 height 9
checkbox input "true"
click at [753, 477] on button "Save" at bounding box center [746, 481] width 24 height 14
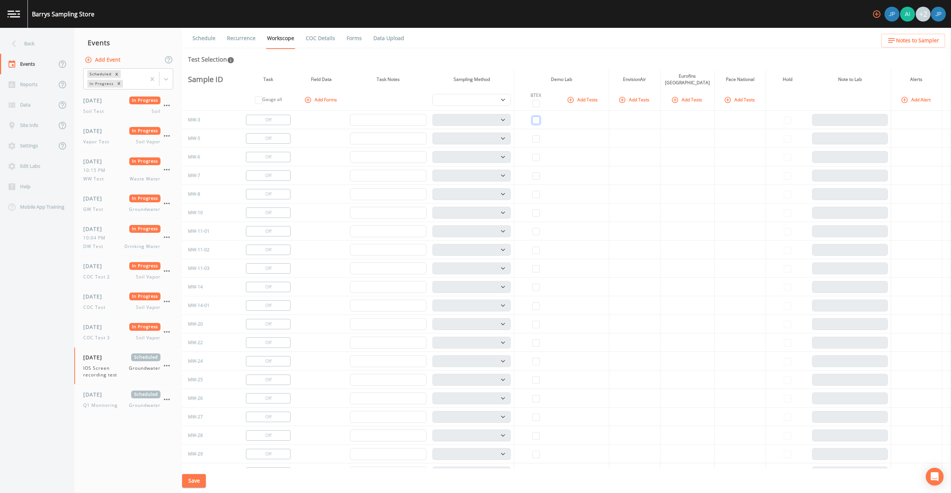
click at [537, 118] on input "checkbox" at bounding box center [535, 120] width 7 height 7
checkbox input "true"
select select "132d7689-3bb8-465b-98a9-744e7d509d8d"
click at [534, 138] on input "checkbox" at bounding box center [535, 138] width 7 height 7
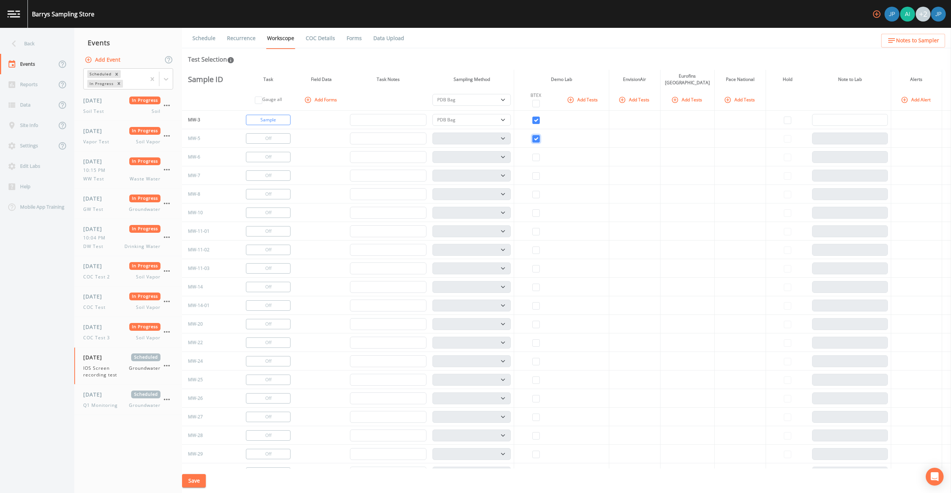
checkbox input "true"
click at [463, 136] on select "PDB Bag Grab Low Flow 3 Vol. Purge" at bounding box center [471, 139] width 78 height 12
select select "4f082be6-97a7-4f70-a81f-c26a4e896ad7"
select select
click at [462, 117] on select "PDB Bag Grab Low Flow 3 Vol. Purge" at bounding box center [471, 120] width 78 height 12
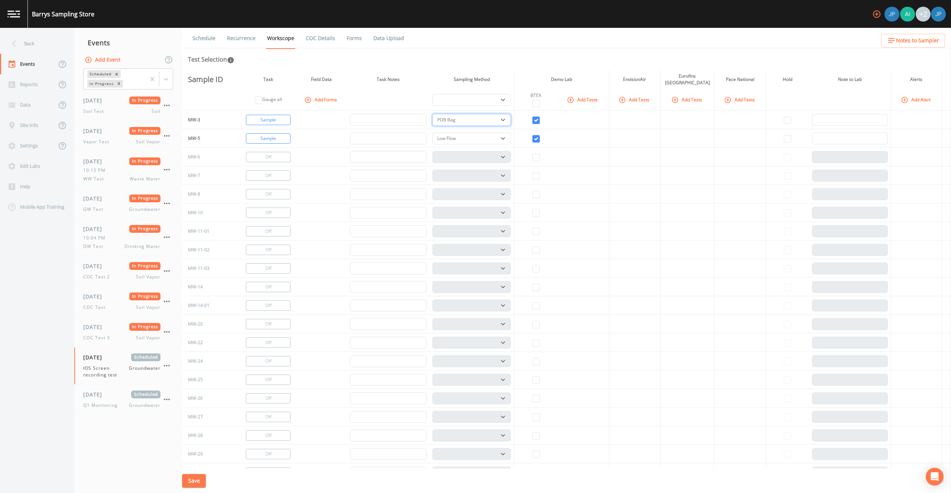
select select "0b1af911-289b-4d7b-9fdf-156f6d27a2cf"
click at [195, 481] on button "Save" at bounding box center [194, 481] width 24 height 14
click at [204, 34] on link "Schedule" at bounding box center [203, 38] width 25 height 21
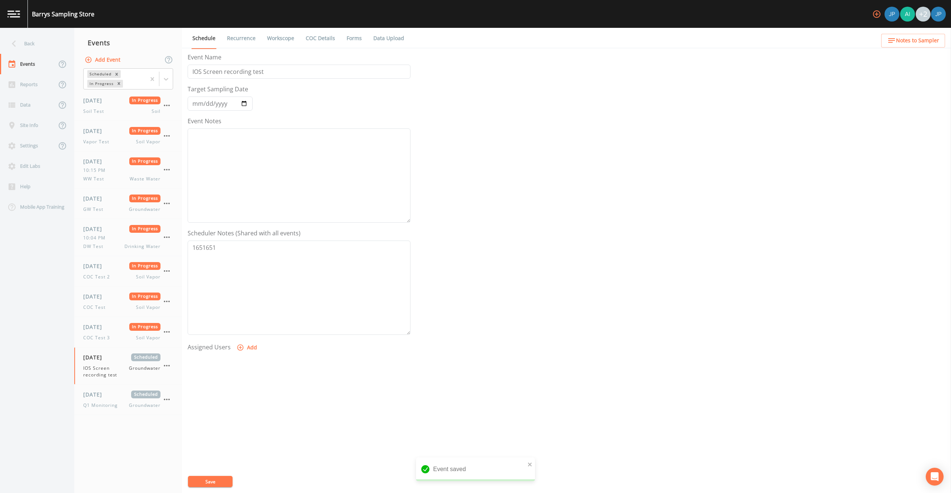
click at [253, 345] on button "Add" at bounding box center [247, 348] width 25 height 14
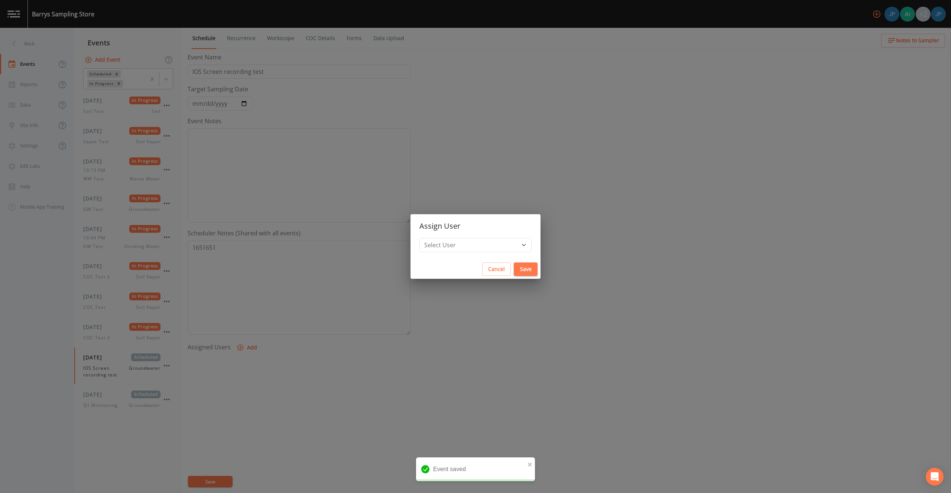
click at [463, 237] on h2 "Assign User" at bounding box center [475, 226] width 130 height 24
click at [464, 241] on select "Select User Joshua gere Paul Aidan Gollan Russell Schindler Joshua Paul" at bounding box center [475, 245] width 112 height 14
select select "d0b131ff-12fd-4085-8002-7c5c4d8119a2"
click at [514, 267] on button "Save" at bounding box center [526, 270] width 24 height 14
select select
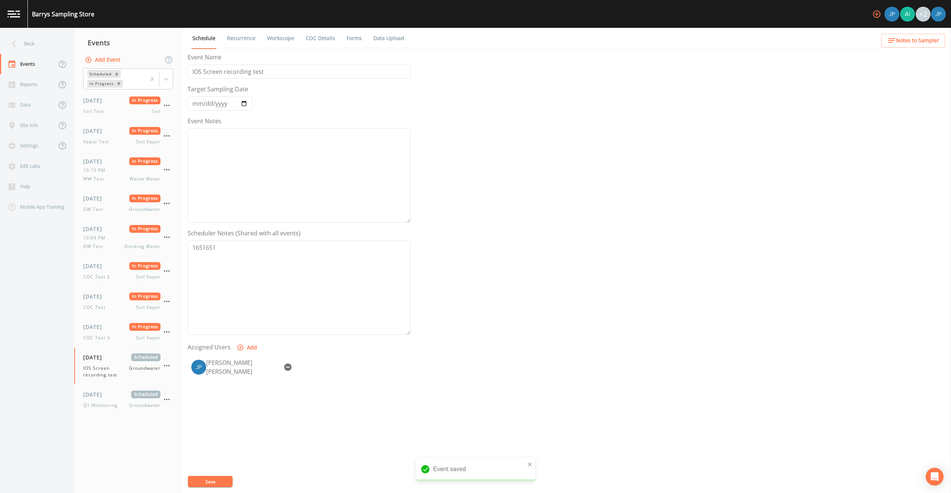
click at [248, 348] on button "Add" at bounding box center [247, 348] width 25 height 14
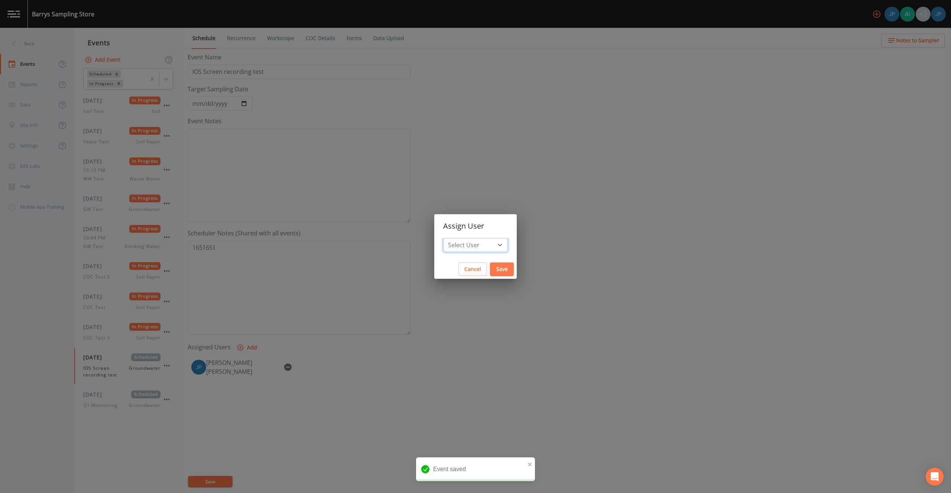
click at [462, 244] on select "Select User Aidan Gollan Russell Schindler Joshua Paul" at bounding box center [475, 245] width 65 height 14
select select "c3994787-746f-45c8-916e-ec7a28dd24f5"
click at [503, 269] on button "Save" at bounding box center [502, 270] width 24 height 14
select select
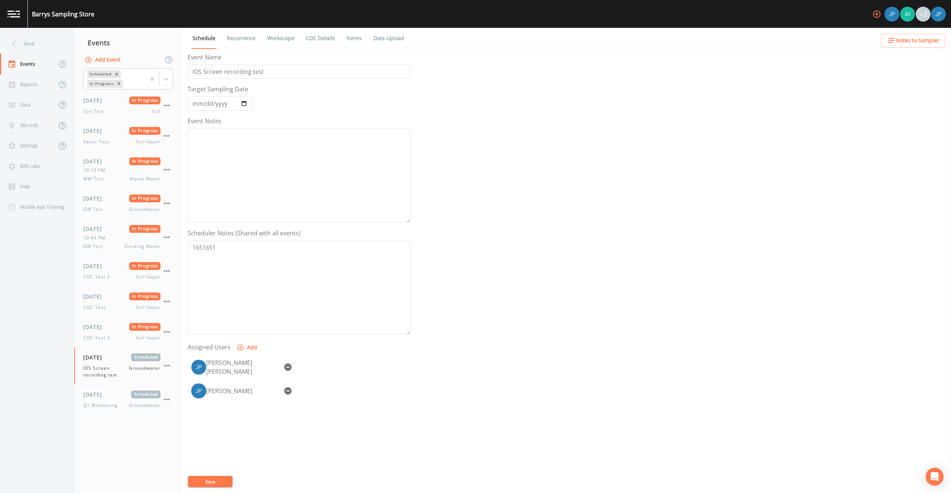
click at [222, 482] on button "Save" at bounding box center [210, 481] width 45 height 11
click at [457, 230] on div "Event Name IOS Screen recording test Target Sampling Date 2025-08-12 Event Note…" at bounding box center [569, 273] width 763 height 441
click at [34, 40] on div "Back" at bounding box center [33, 43] width 67 height 20
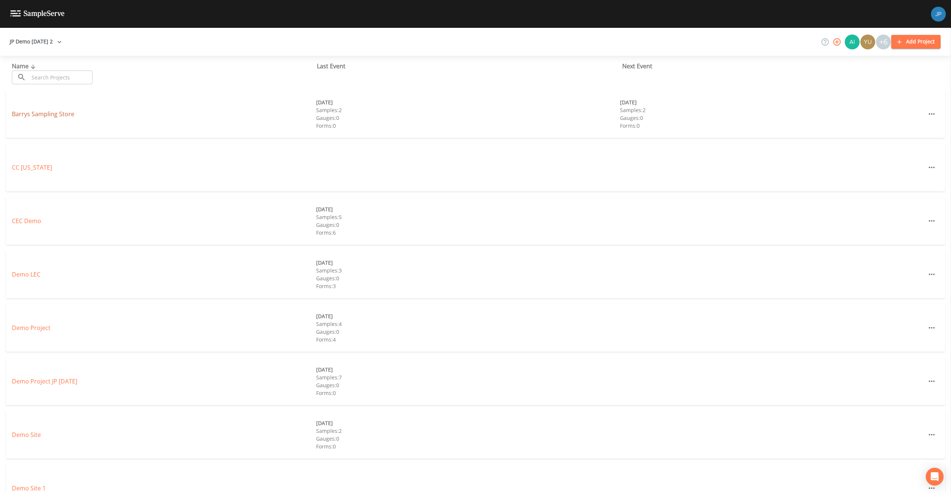
click at [61, 114] on link "Barrys Sampling Store" at bounding box center [43, 114] width 62 height 8
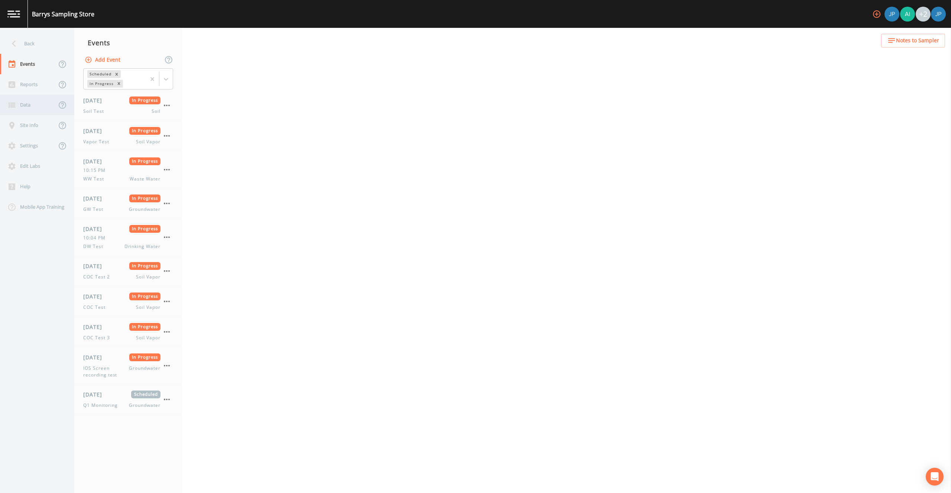
select select "81f74fd7-e6e8-40d9-9112-20912b776671"
select select "bd59903d-d878-48f2-a48b-25dbed2cbb1f"
select select "81f74fd7-e6e8-40d9-9112-20912b776671"
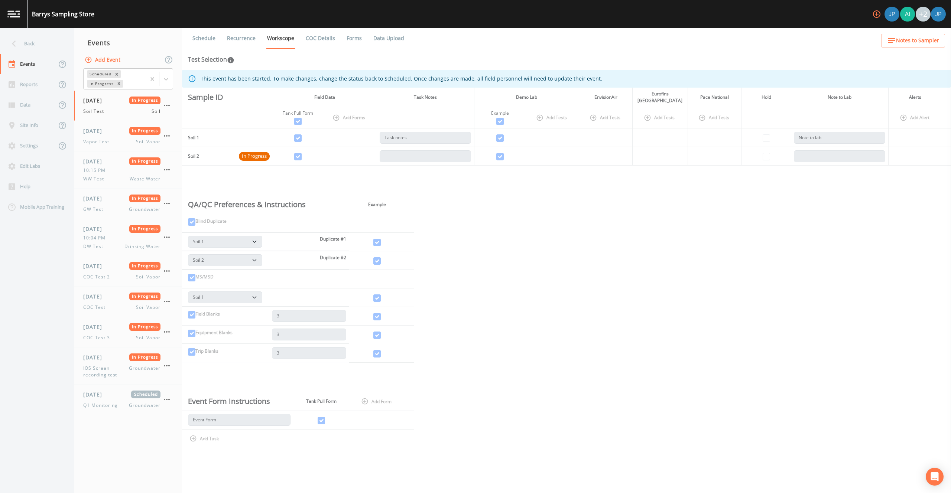
click at [322, 51] on div "Schedule Recurrence Workscope COC Details Forms Data Upload Test Selection This…" at bounding box center [566, 260] width 769 height 465
click at [354, 42] on link "Forms" at bounding box center [353, 38] width 17 height 21
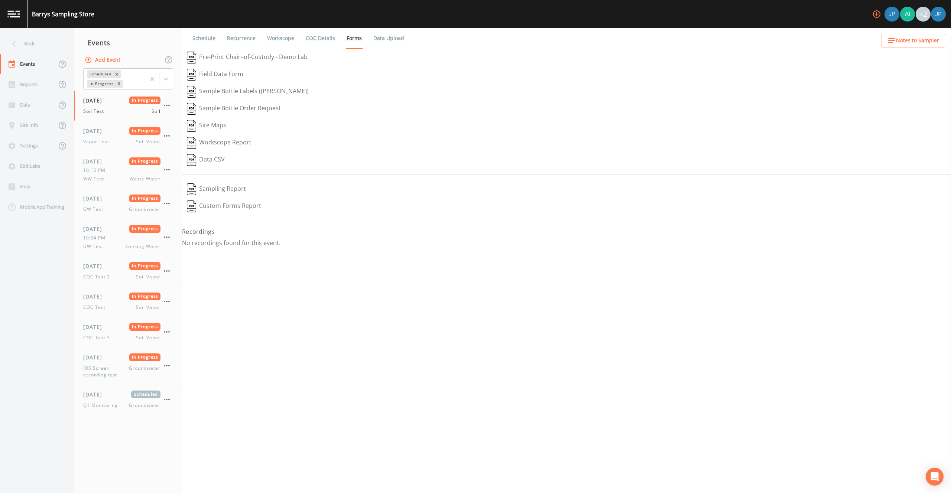
click at [321, 42] on link "COC Details" at bounding box center [321, 38] width 32 height 21
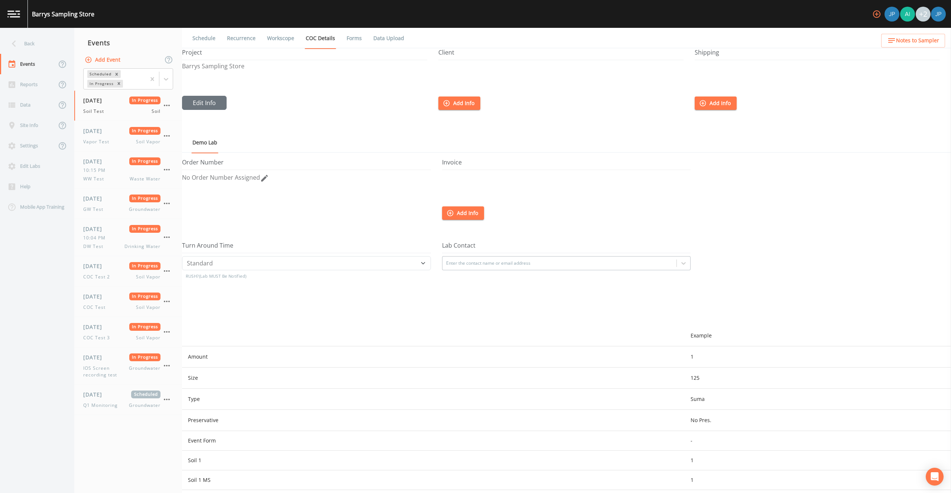
click at [286, 39] on link "Workscope" at bounding box center [280, 38] width 29 height 21
select select "81f74fd7-e6e8-40d9-9112-20912b776671"
select select "bd59903d-d878-48f2-a48b-25dbed2cbb1f"
select select "81f74fd7-e6e8-40d9-9112-20912b776671"
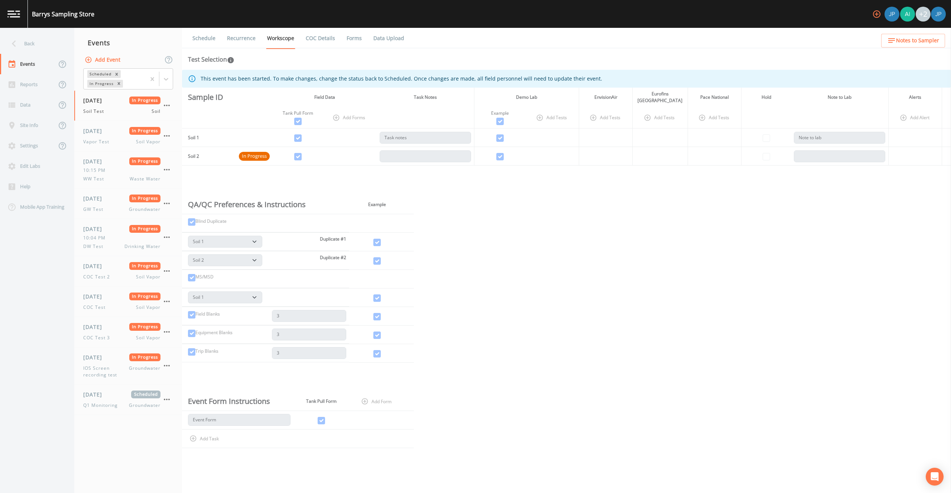
click at [298, 56] on div "Test Selection" at bounding box center [566, 59] width 757 height 9
click at [478, 183] on div "This event has been started. To make changes, change the status back to Schedul…" at bounding box center [566, 276] width 769 height 412
click at [482, 183] on div "This event has been started. To make changes, change the status back to Schedul…" at bounding box center [566, 276] width 769 height 412
click at [513, 191] on div "This event has been started. To make changes, change the status back to Schedul…" at bounding box center [566, 276] width 769 height 412
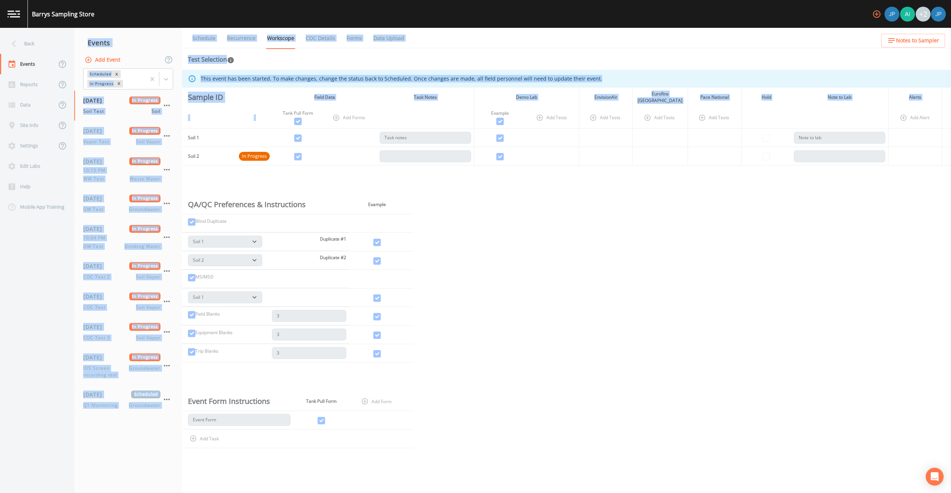
drag, startPoint x: 150, startPoint y: 38, endPoint x: 276, endPoint y: 107, distance: 143.4
click at [276, 107] on div "Back Events Reports Data Site Info Settings Edit Labs Help Mobile App Training …" at bounding box center [475, 260] width 951 height 465
click at [348, 67] on div "Schedule Recurrence Workscope COC Details Forms Data Upload Test Selection This…" at bounding box center [566, 260] width 769 height 465
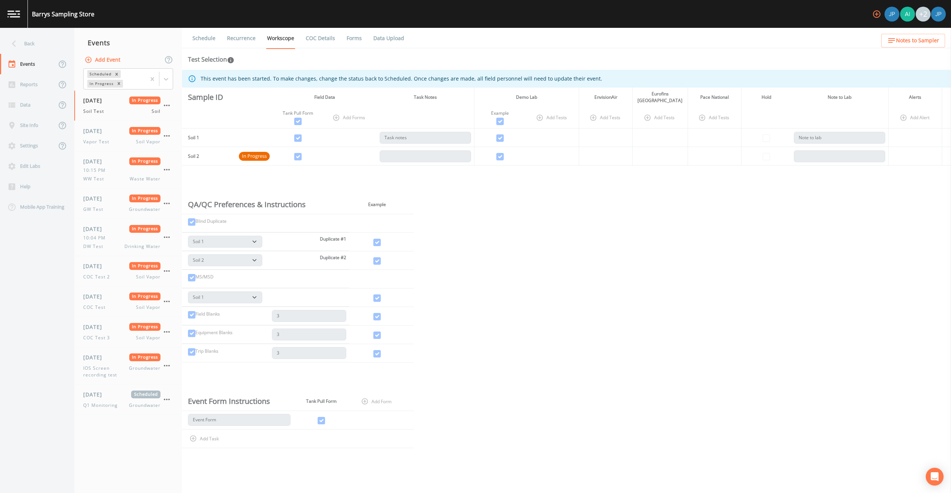
click at [522, 267] on div "This event has been started. To make changes, change the status back to Schedul…" at bounding box center [566, 276] width 769 height 412
click at [481, 218] on div "This event has been started. To make changes, change the status back to Schedul…" at bounding box center [566, 276] width 769 height 412
click at [477, 212] on div "This event has been started. To make changes, change the status back to Schedul…" at bounding box center [566, 276] width 769 height 412
click at [464, 198] on div "This event has been started. To make changes, change the status back to Schedul…" at bounding box center [566, 276] width 769 height 412
click at [25, 105] on div "Data" at bounding box center [28, 105] width 56 height 20
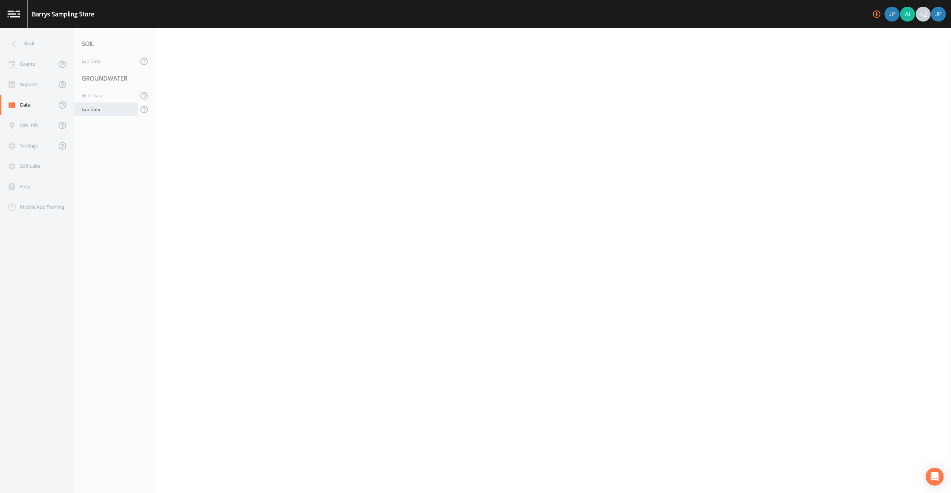
click at [113, 111] on div "Lab Data" at bounding box center [106, 110] width 64 height 14
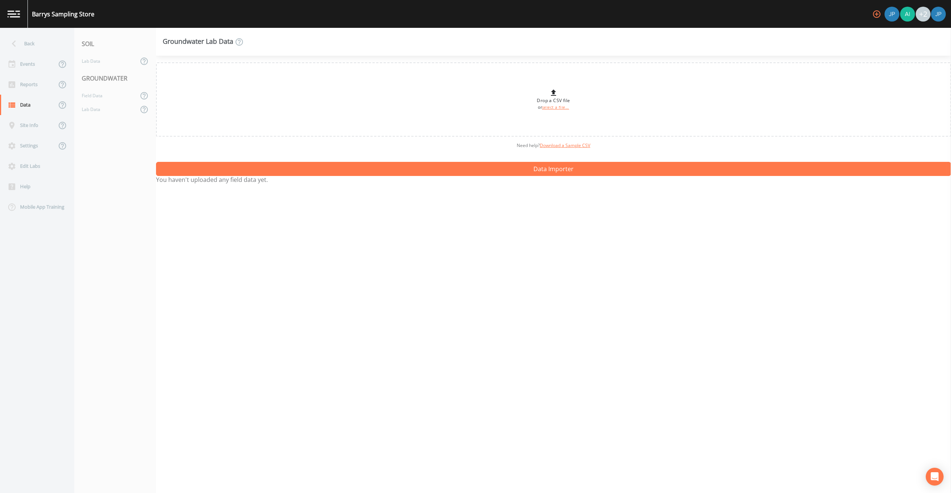
click at [397, 154] on div "Need help?  Download a Sample CSV" at bounding box center [553, 146] width 795 height 18
click at [43, 67] on div "Events" at bounding box center [28, 64] width 56 height 20
select select "81f74fd7-e6e8-40d9-9112-20912b776671"
select select "bd59903d-d878-48f2-a48b-25dbed2cbb1f"
select select "81f74fd7-e6e8-40d9-9112-20912b776671"
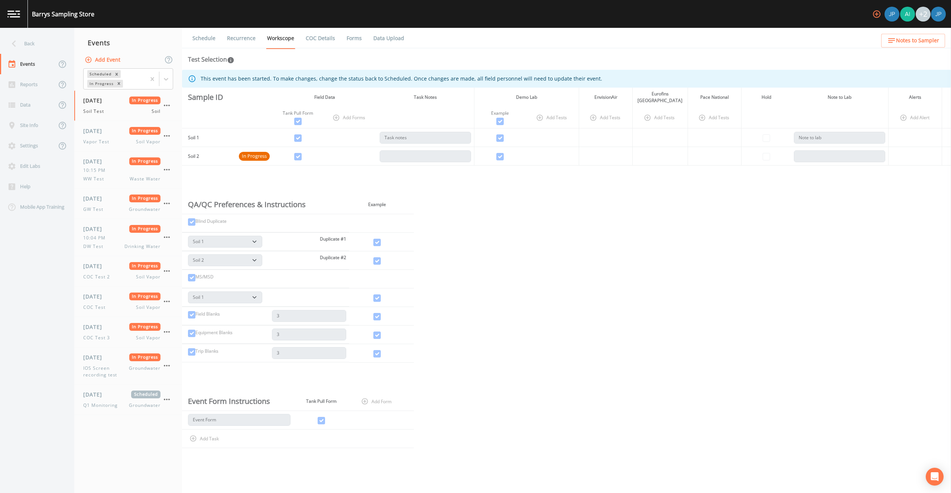
click at [377, 42] on link "Data Upload" at bounding box center [388, 38] width 33 height 21
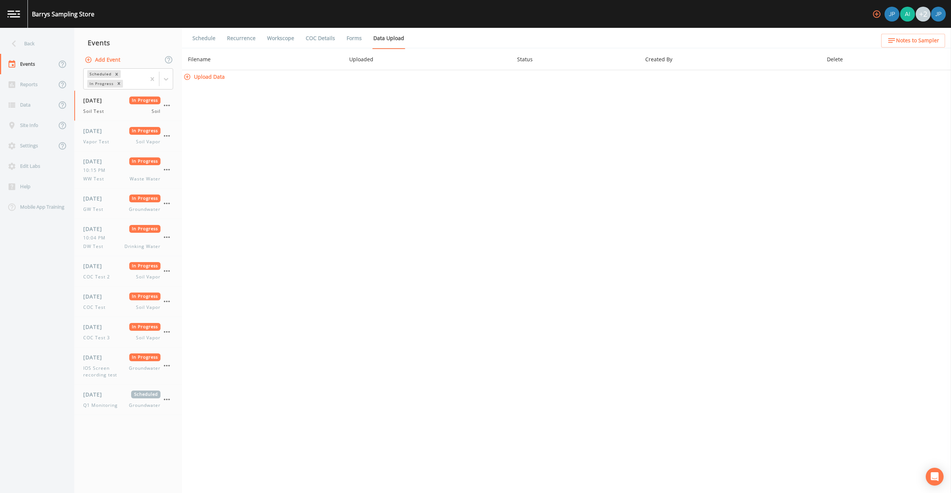
click at [324, 40] on link "COC Details" at bounding box center [321, 38] width 32 height 21
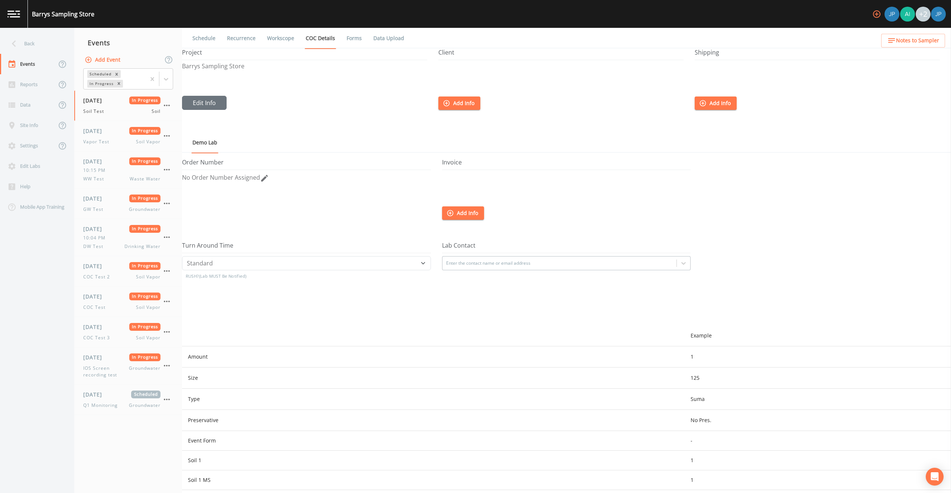
click at [357, 36] on link "Forms" at bounding box center [353, 38] width 17 height 21
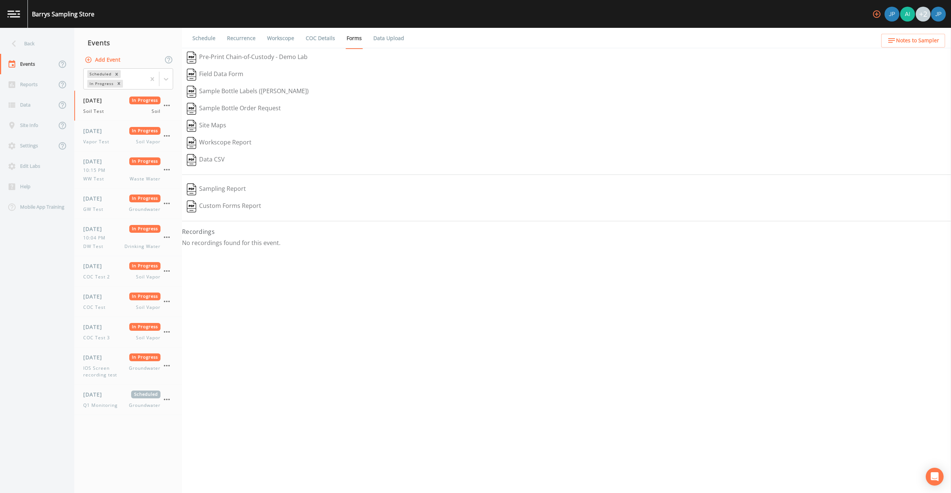
click at [244, 60] on button "Pre-Print Chain-of-Custody - Demo Lab" at bounding box center [247, 57] width 130 height 17
click at [368, 256] on div "Schedule Recurrence Workscope COC Details Forms Data Upload   Pre-Print Chain-o…" at bounding box center [566, 260] width 769 height 465
click at [440, 285] on div "Schedule Recurrence Workscope COC Details Forms Data Upload   Pre-Print Chain-o…" at bounding box center [566, 260] width 769 height 465
click at [407, 261] on div "Schedule Recurrence Workscope COC Details Forms Data Upload   Pre-Print Chain-o…" at bounding box center [566, 260] width 769 height 465
click at [323, 42] on link "COC Details" at bounding box center [321, 38] width 32 height 21
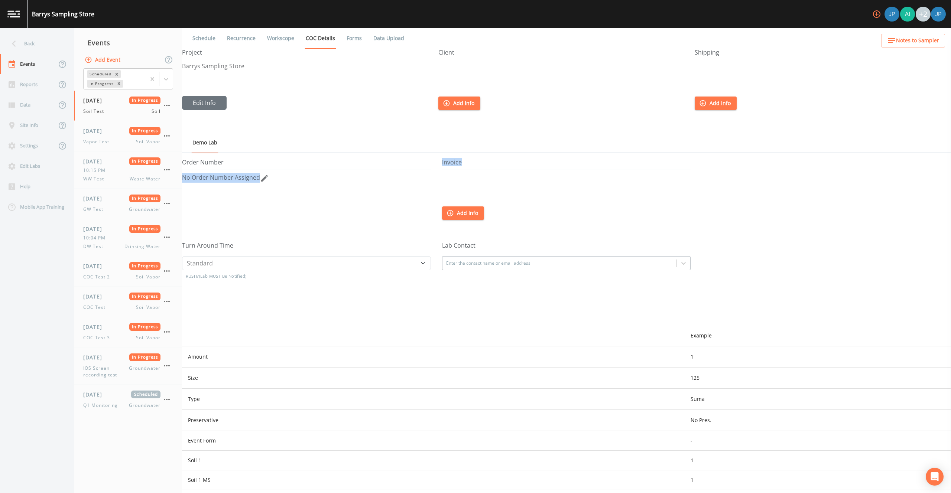
drag, startPoint x: 438, startPoint y: 162, endPoint x: 472, endPoint y: 163, distance: 33.8
click at [472, 163] on div "Order Number No Order Number Assigned Invoice Add Info" at bounding box center [566, 200] width 769 height 83
click at [478, 164] on h5 "Invoice" at bounding box center [566, 164] width 249 height 11
drag, startPoint x: 467, startPoint y: 163, endPoint x: 439, endPoint y: 162, distance: 28.3
click at [439, 162] on div "Order Number No Order Number Assigned Invoice Add Info" at bounding box center [566, 200] width 769 height 83
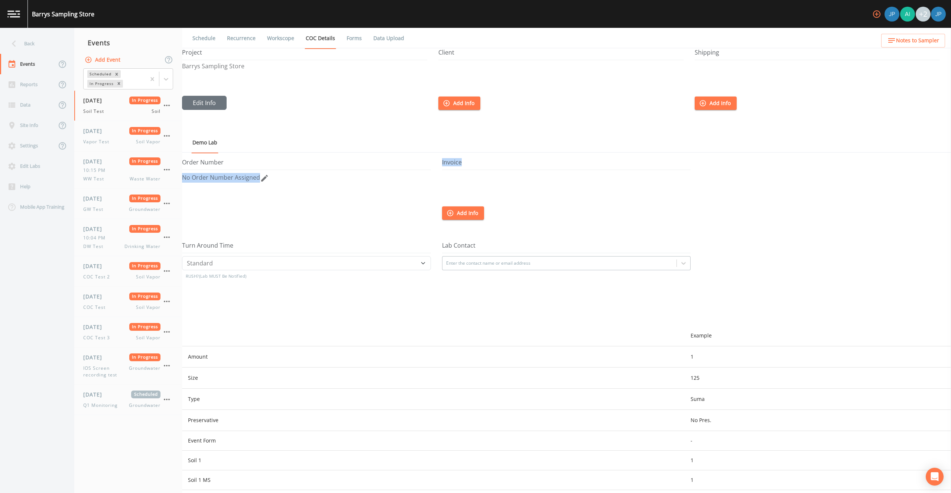
click at [442, 163] on h5 "Invoice" at bounding box center [566, 164] width 249 height 11
click at [280, 40] on link "Workscope" at bounding box center [280, 38] width 29 height 21
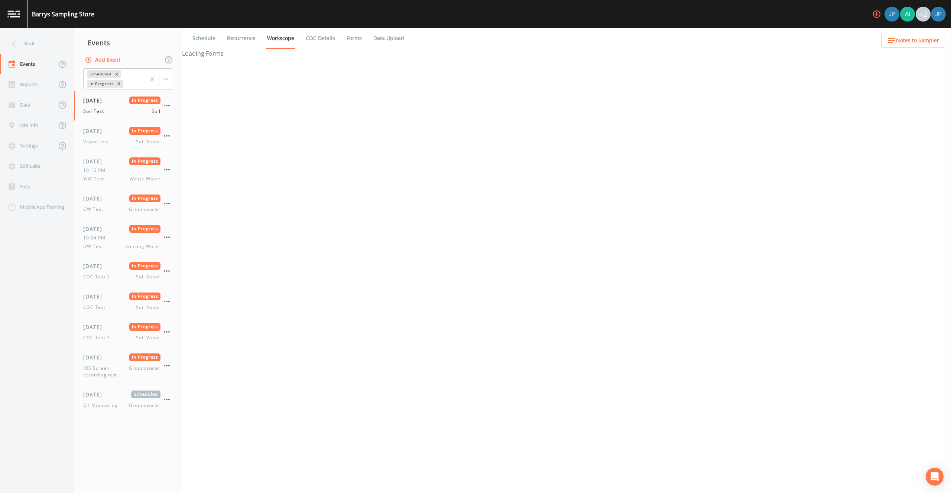
select select "81f74fd7-e6e8-40d9-9112-20912b776671"
select select "bd59903d-d878-48f2-a48b-25dbed2cbb1f"
select select "81f74fd7-e6e8-40d9-9112-20912b776671"
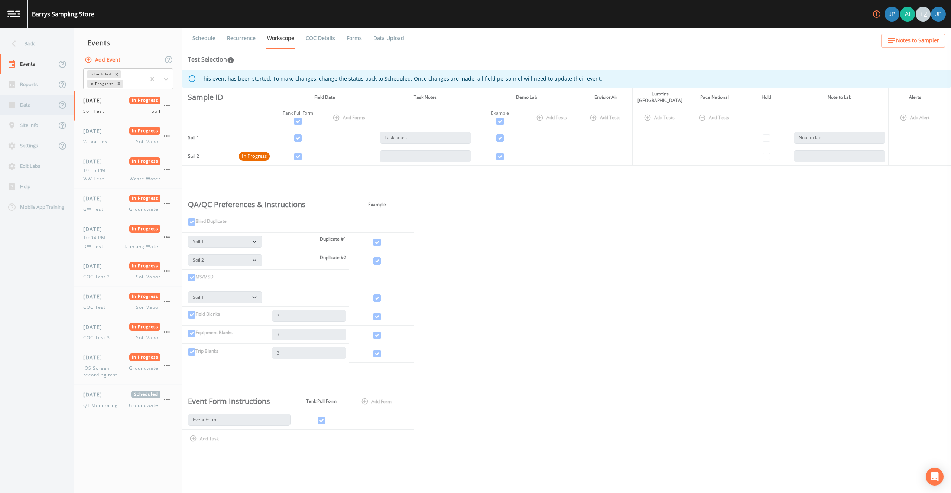
click at [32, 108] on div "Data" at bounding box center [28, 105] width 56 height 20
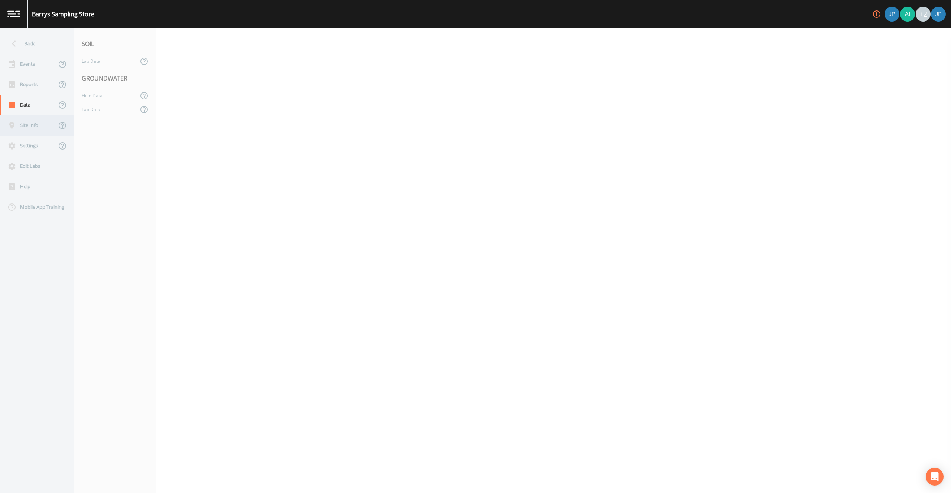
click at [32, 129] on div "Site Info" at bounding box center [28, 125] width 56 height 20
